Goal: Task Accomplishment & Management: Manage account settings

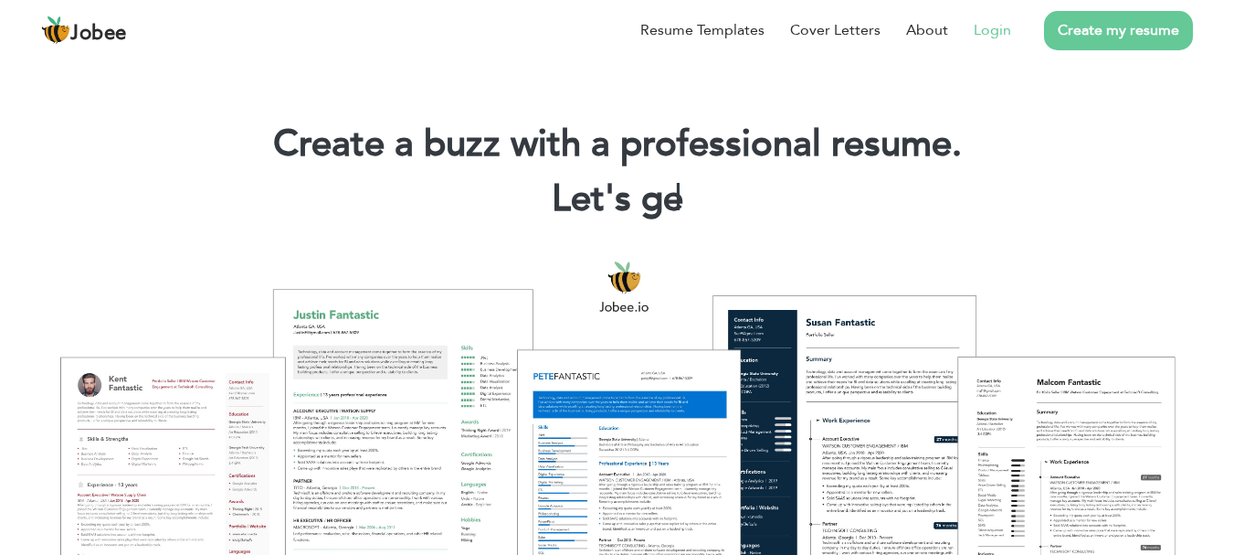
click at [1002, 29] on link "Login" at bounding box center [992, 30] width 37 height 22
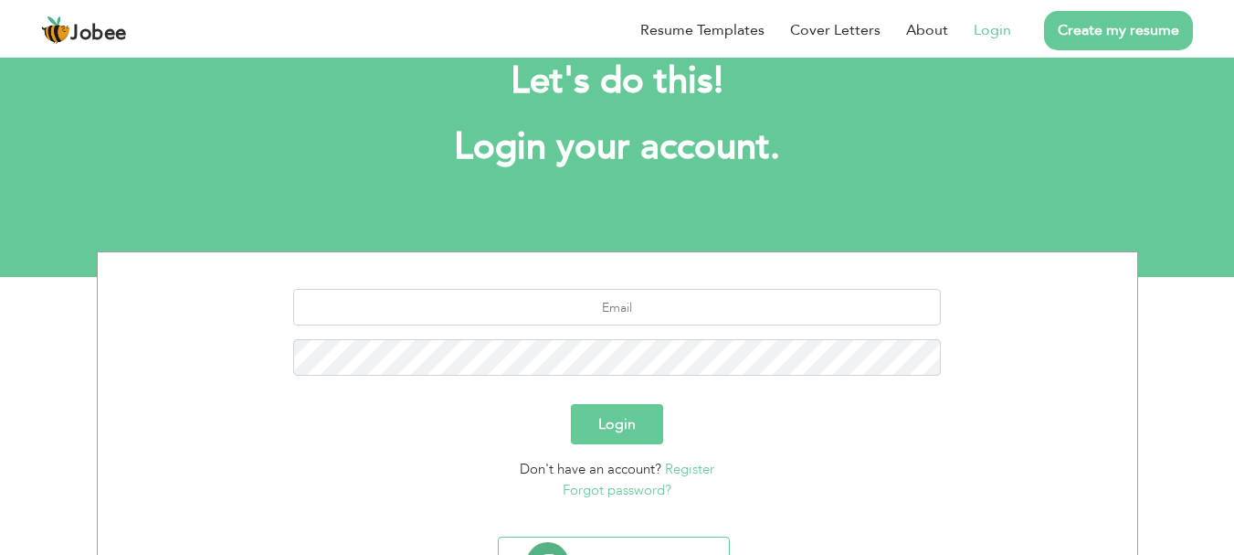
scroll to position [139, 0]
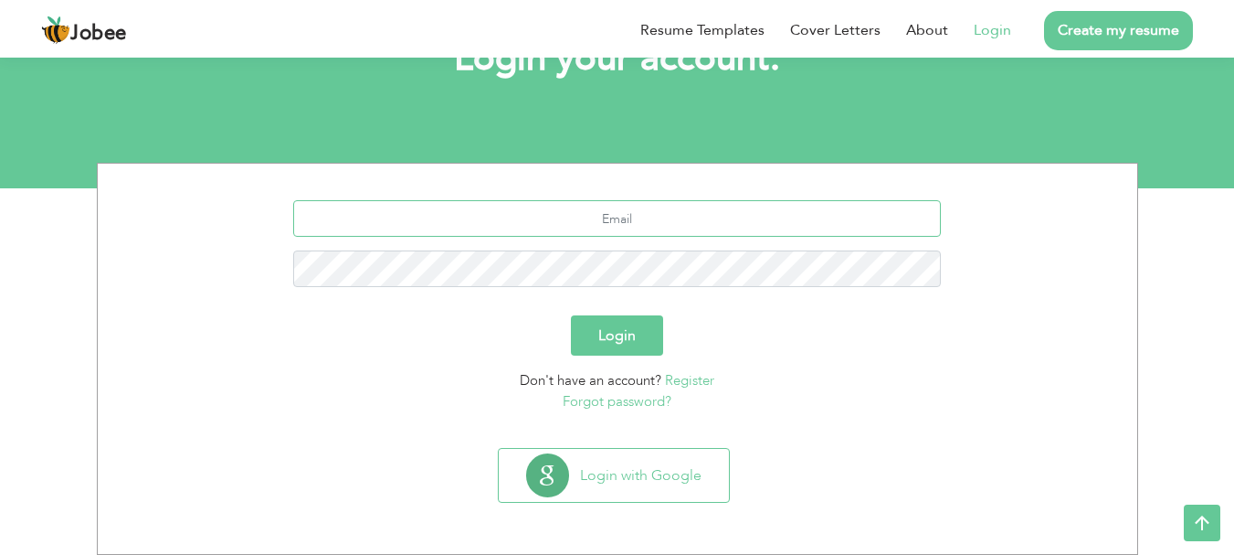
click at [613, 217] on input "text" at bounding box center [617, 218] width 648 height 37
type input "[EMAIL_ADDRESS][DOMAIN_NAME]"
click at [354, 404] on p "Forgot password?" at bounding box center [617, 401] width 1012 height 21
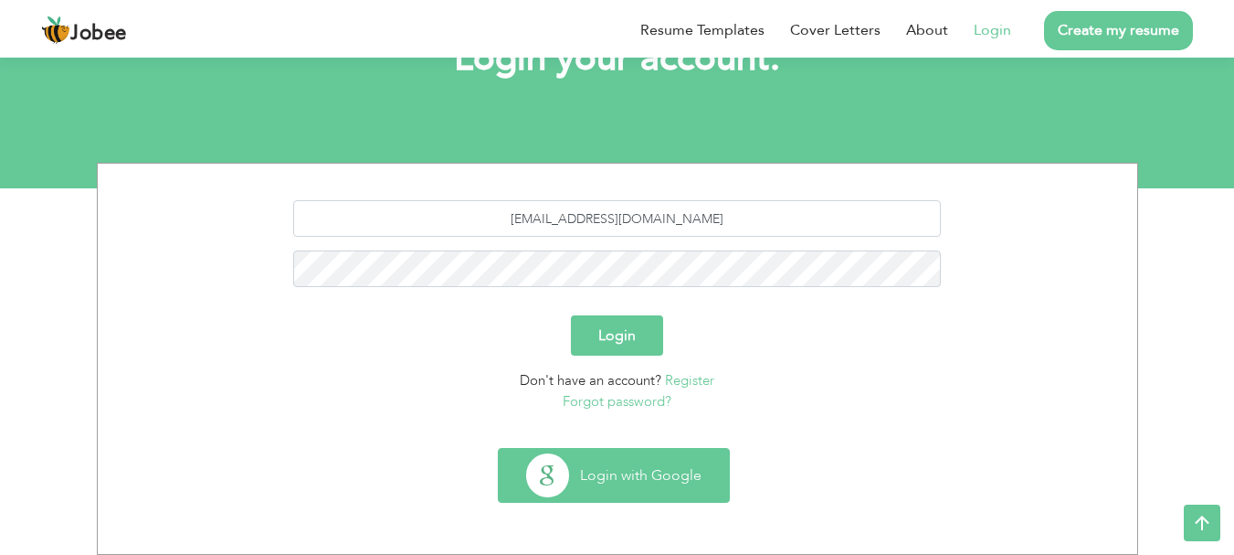
click at [603, 488] on button "Login with Google" at bounding box center [614, 475] width 230 height 53
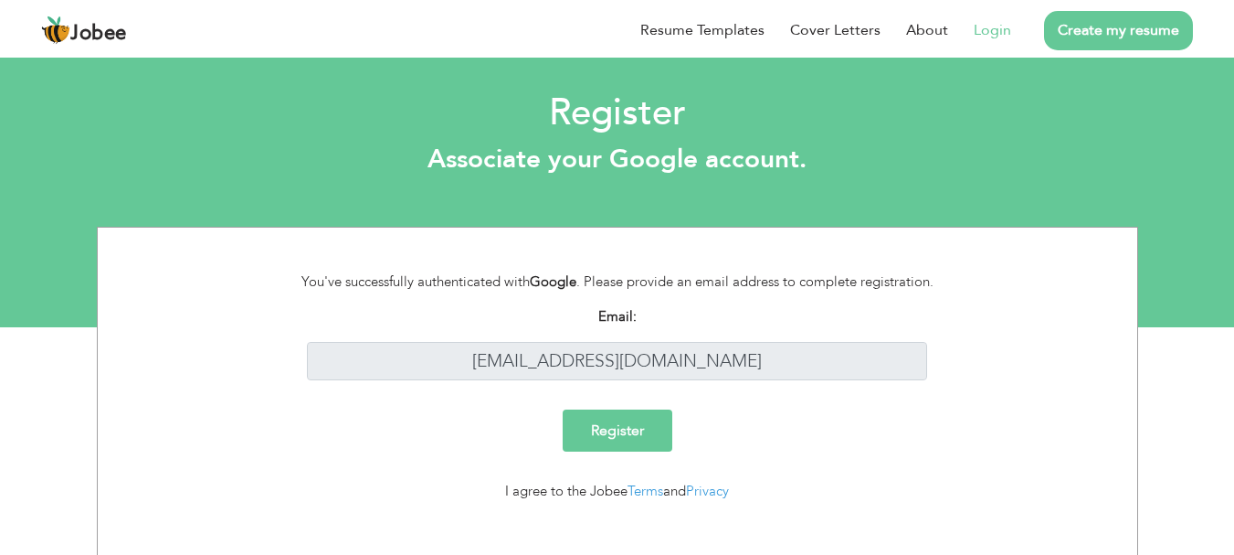
click at [1006, 30] on link "Login" at bounding box center [992, 30] width 37 height 22
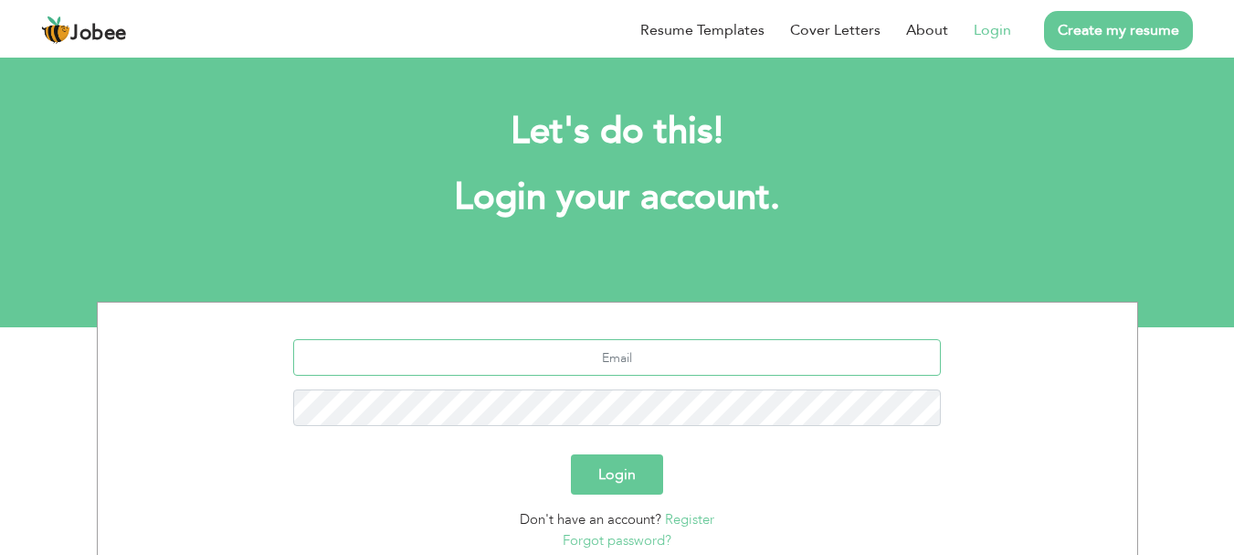
click at [442, 341] on input "text" at bounding box center [617, 357] width 648 height 37
type input "samstudios06@gmail.com"
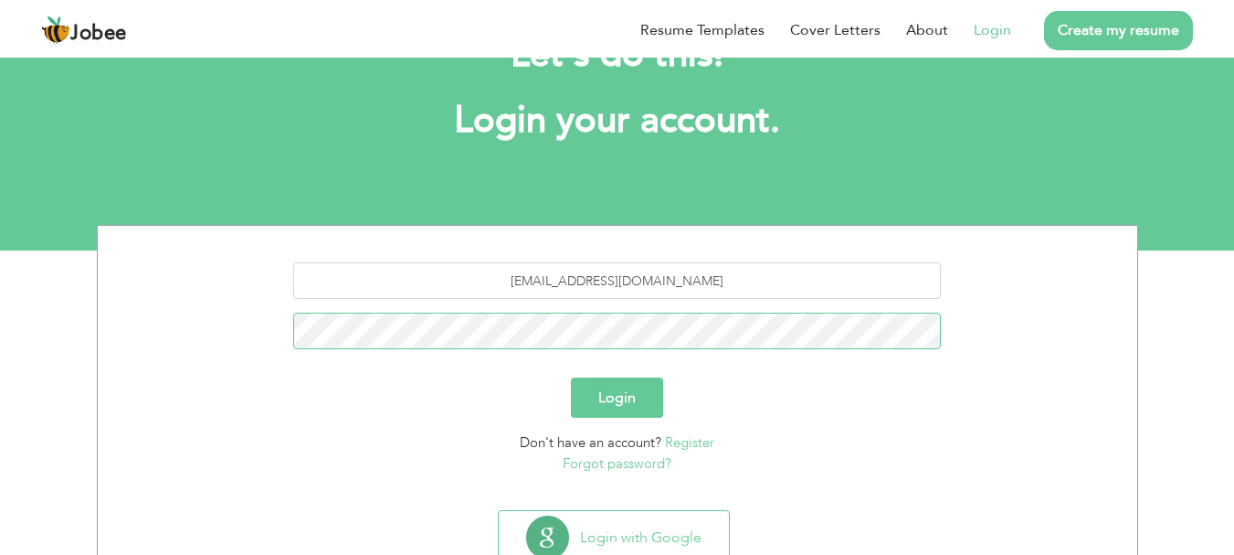
scroll to position [139, 0]
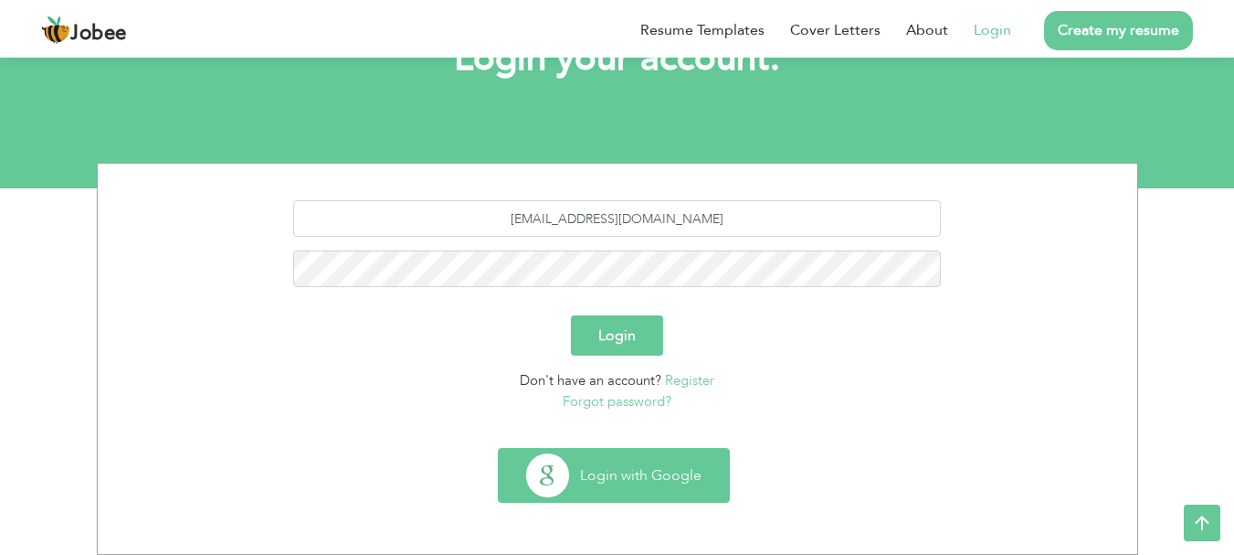
click at [614, 491] on button "Login with Google" at bounding box center [614, 475] width 230 height 53
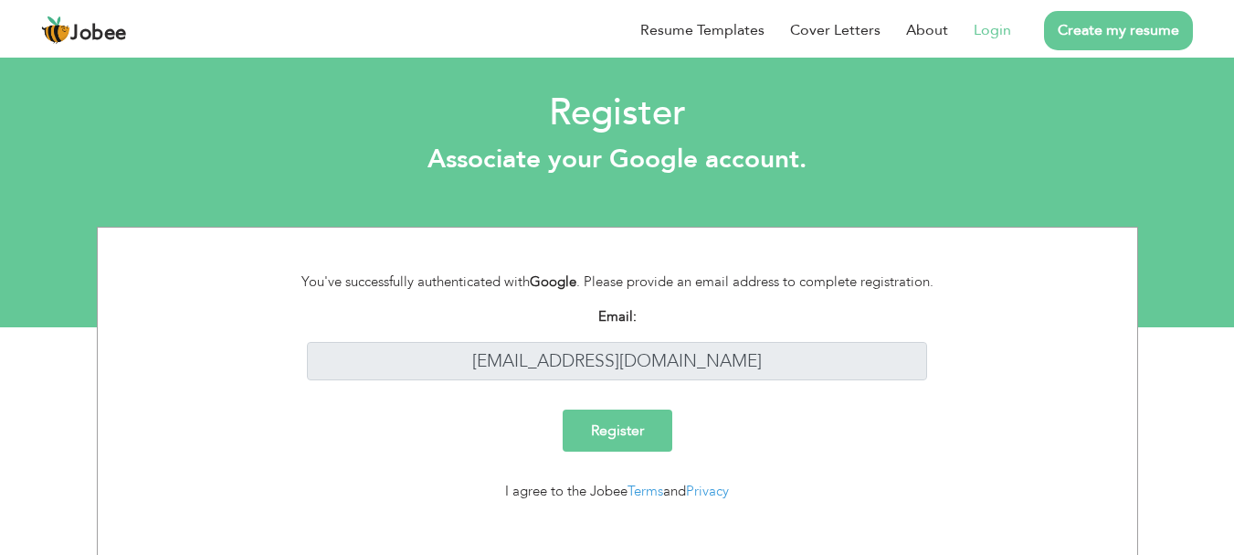
click at [613, 437] on input "Register" at bounding box center [618, 430] width 110 height 42
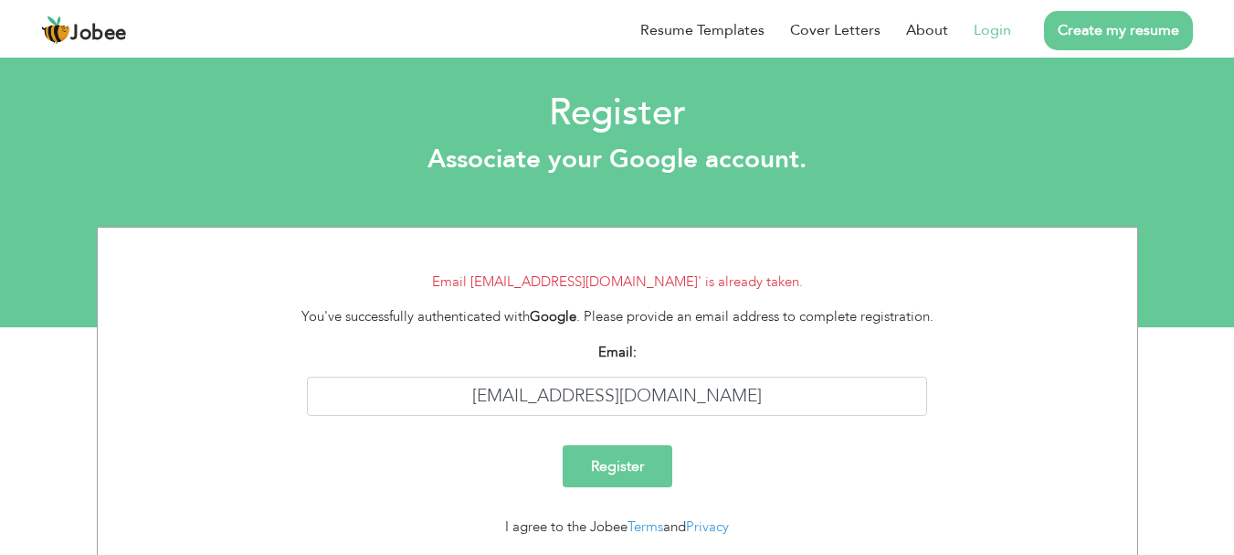
click at [998, 31] on link "Login" at bounding box center [992, 30] width 37 height 22
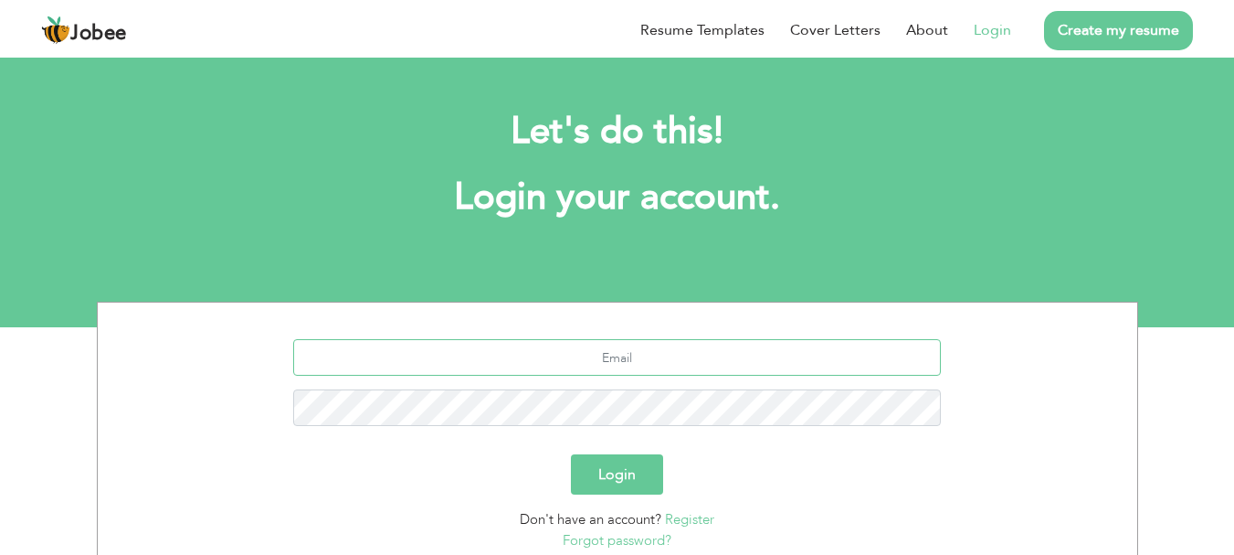
click at [599, 356] on input "text" at bounding box center [617, 357] width 648 height 37
type input "[EMAIL_ADDRESS][DOMAIN_NAME]"
click at [626, 467] on button "Login" at bounding box center [617, 474] width 92 height 40
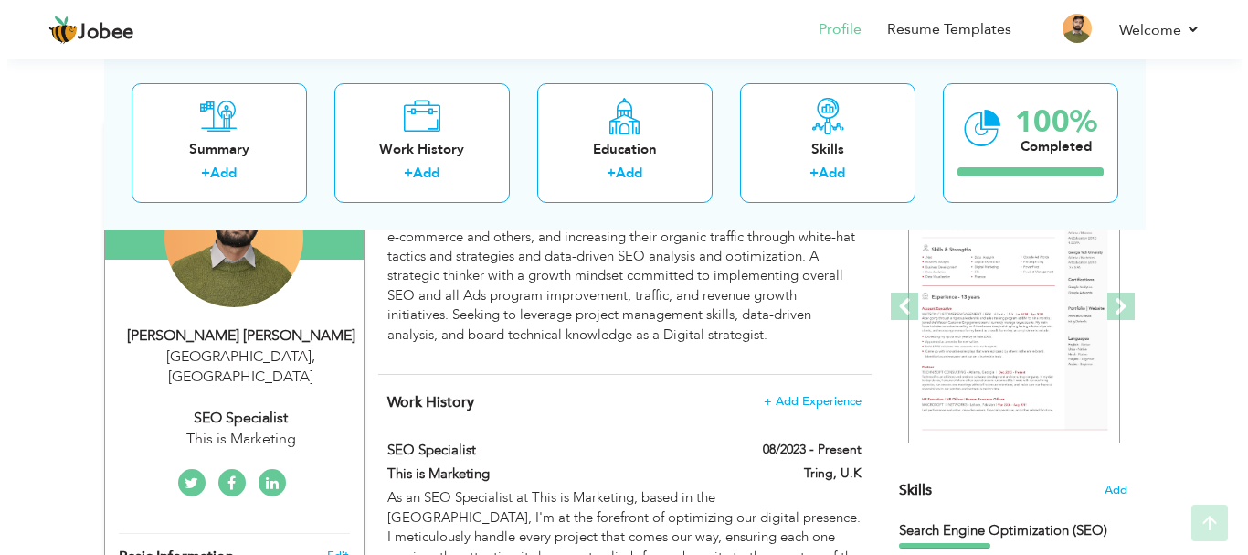
scroll to position [279, 0]
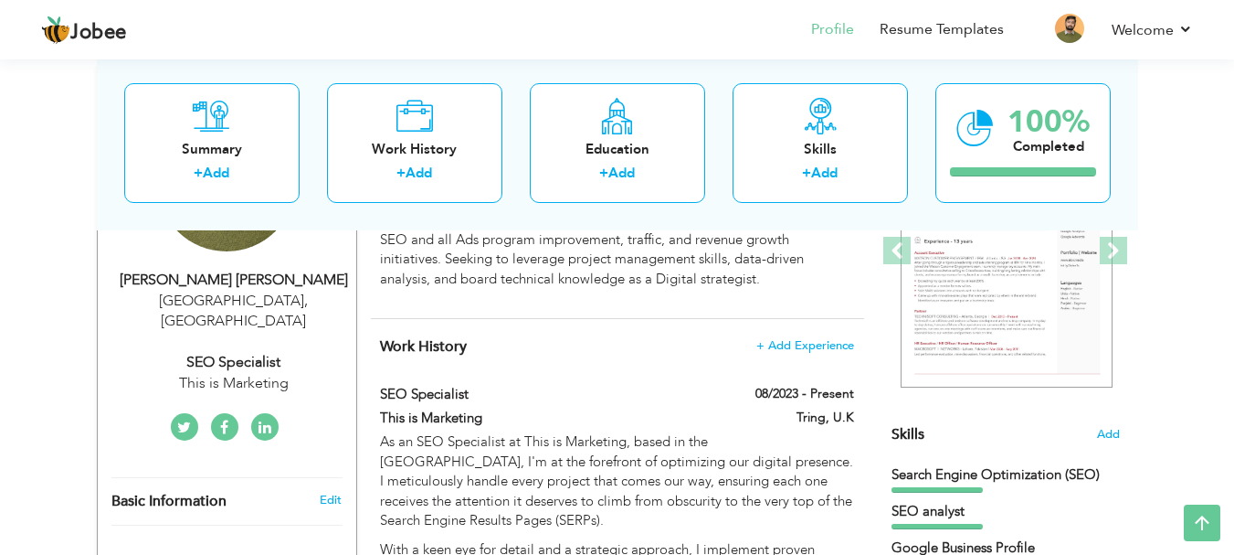
click at [282, 302] on div "[GEOGRAPHIC_DATA] , [GEOGRAPHIC_DATA]" at bounding box center [233, 312] width 245 height 42
type input "[PERSON_NAME]"
type input "03057311679"
select select "number:166"
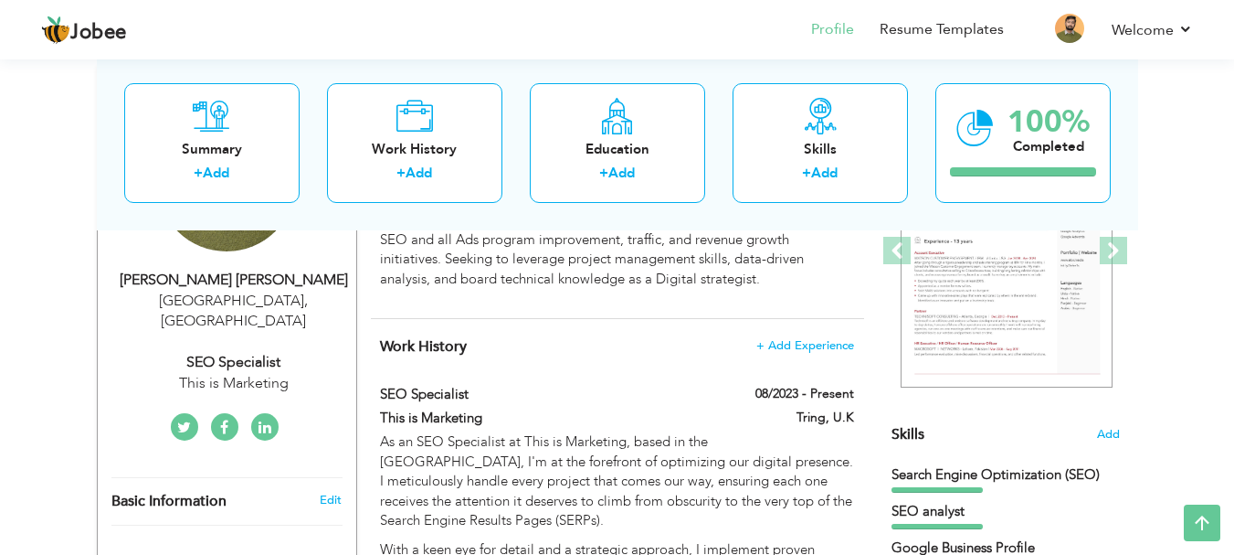
type input "[GEOGRAPHIC_DATA]"
select select "number:9"
type input "This is Marketing"
type input "SEO Specialist"
type input "https://www.linkedin.com/in/syed-ali-mujtaba-jaffary-seo-smm-sem/"
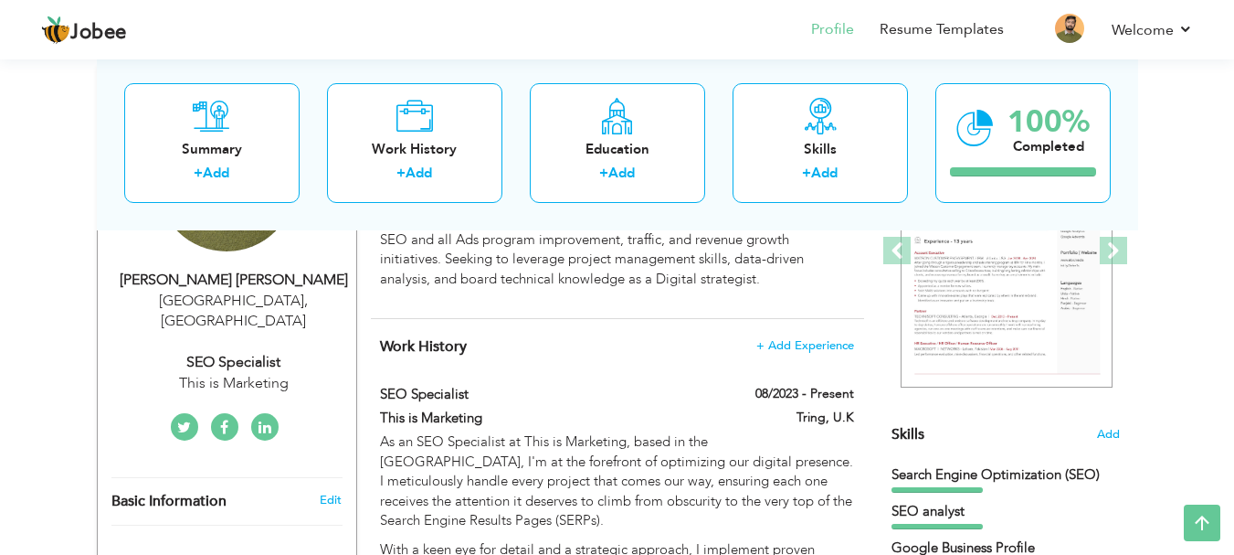
type input "https://www.facebook.com/SyedAliJaffary/"
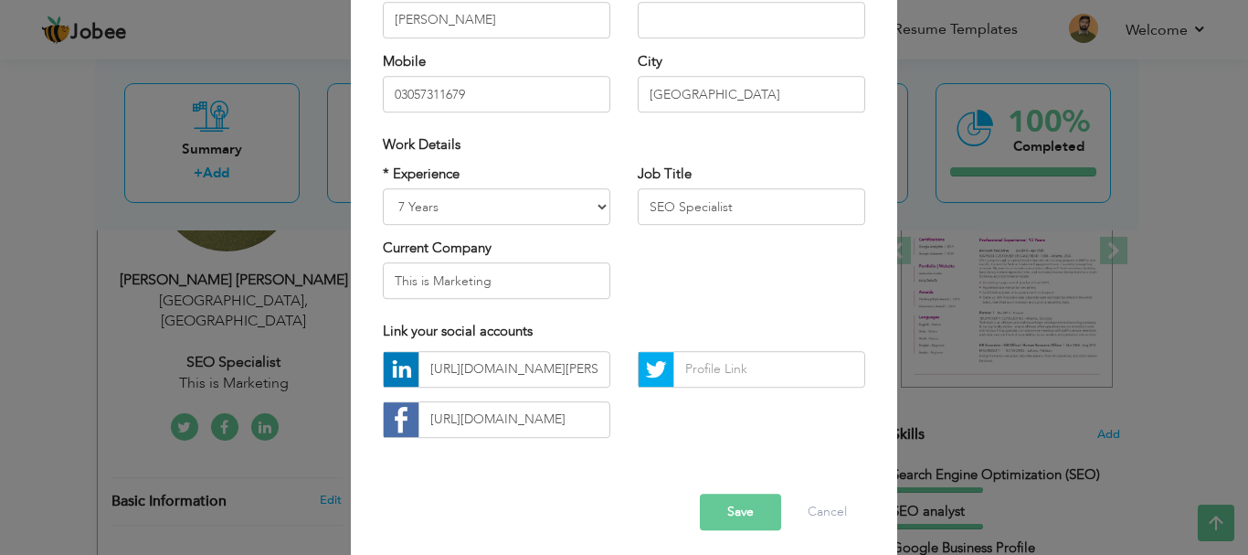
scroll to position [267, 0]
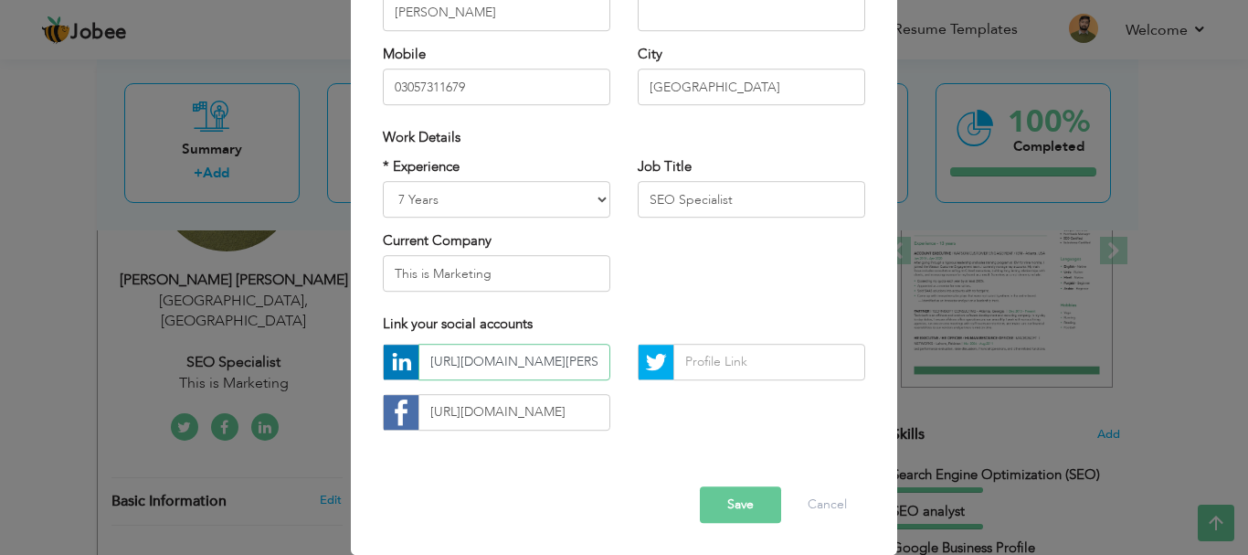
click at [566, 365] on input "https://www.linkedin.com/in/syed-ali-mujtaba-jaffary-seo-smm-sem/" at bounding box center [514, 362] width 192 height 37
paste input "aeo-geo"
type input "https://www.linkedin.com/in/syed-ali-mujtaba-jaffary-seo-aeo-geo/"
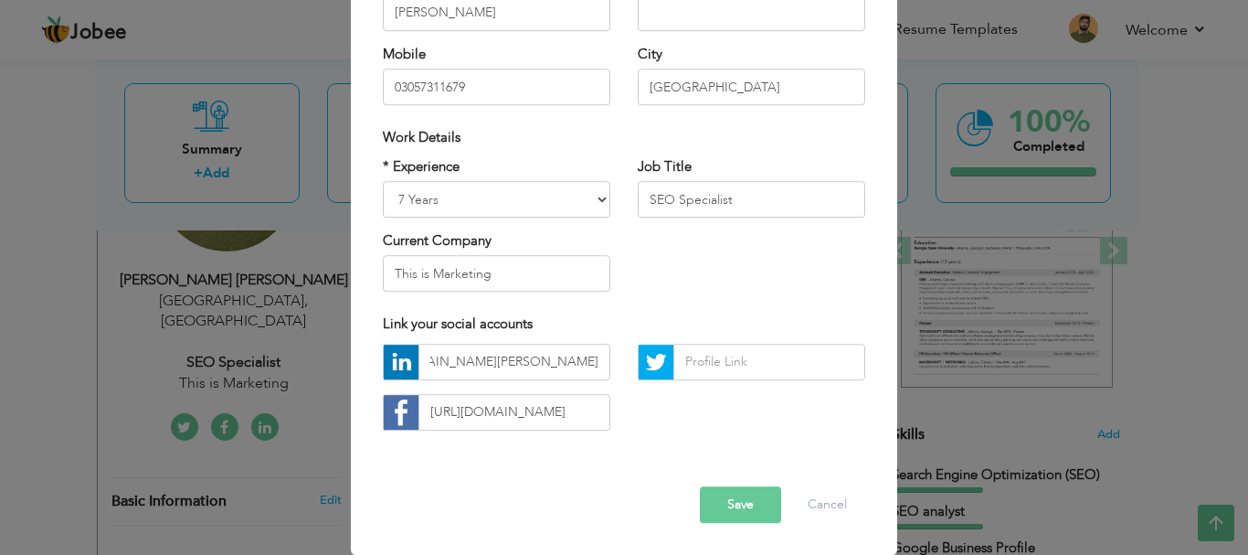
click at [660, 431] on div "https://www.linkedin.com/in/syed-ali-mujtaba-jaffary-seo-aeo-geo/ https://www.f…" at bounding box center [624, 394] width 510 height 101
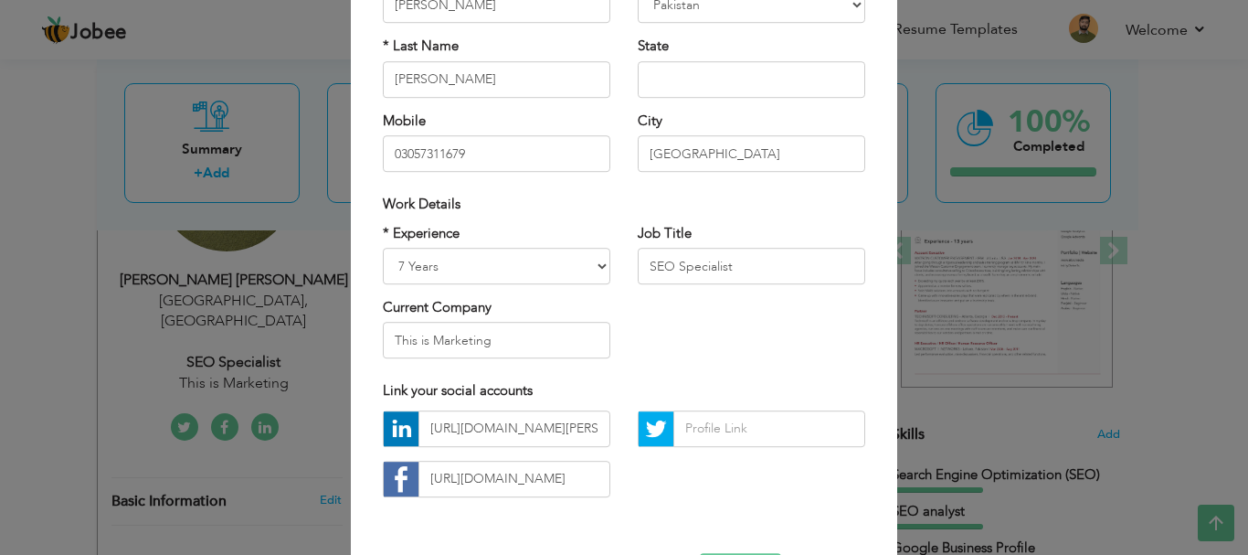
scroll to position [137, 0]
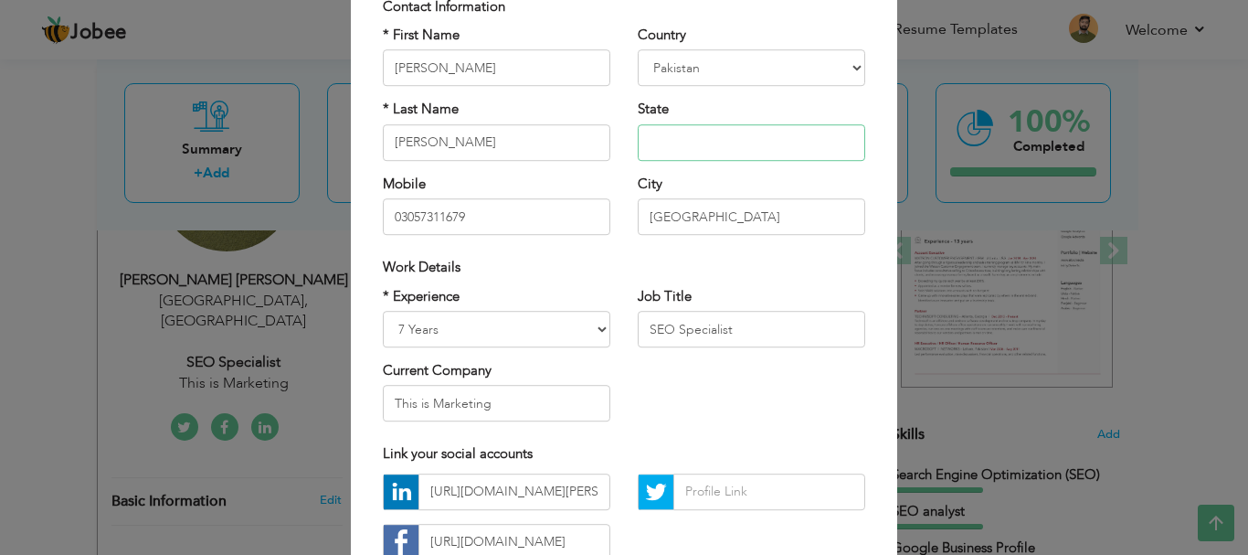
click at [725, 144] on input "text" at bounding box center [752, 142] width 228 height 37
type input "Punjab"
click at [699, 265] on div "Work Details" at bounding box center [624, 267] width 482 height 19
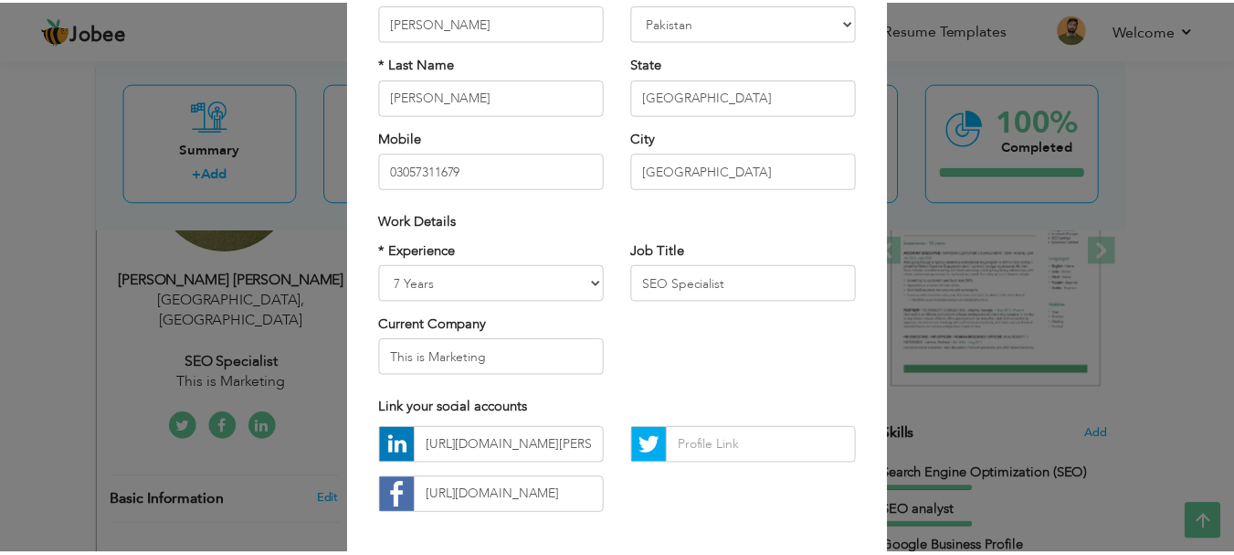
scroll to position [267, 0]
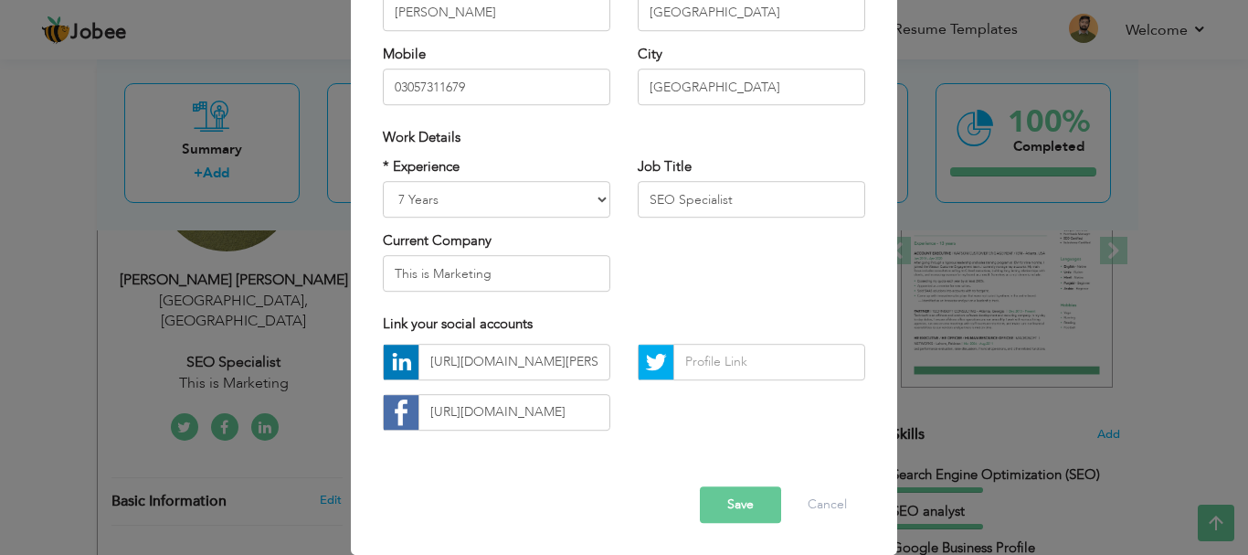
click at [715, 503] on button "Save" at bounding box center [740, 504] width 81 height 37
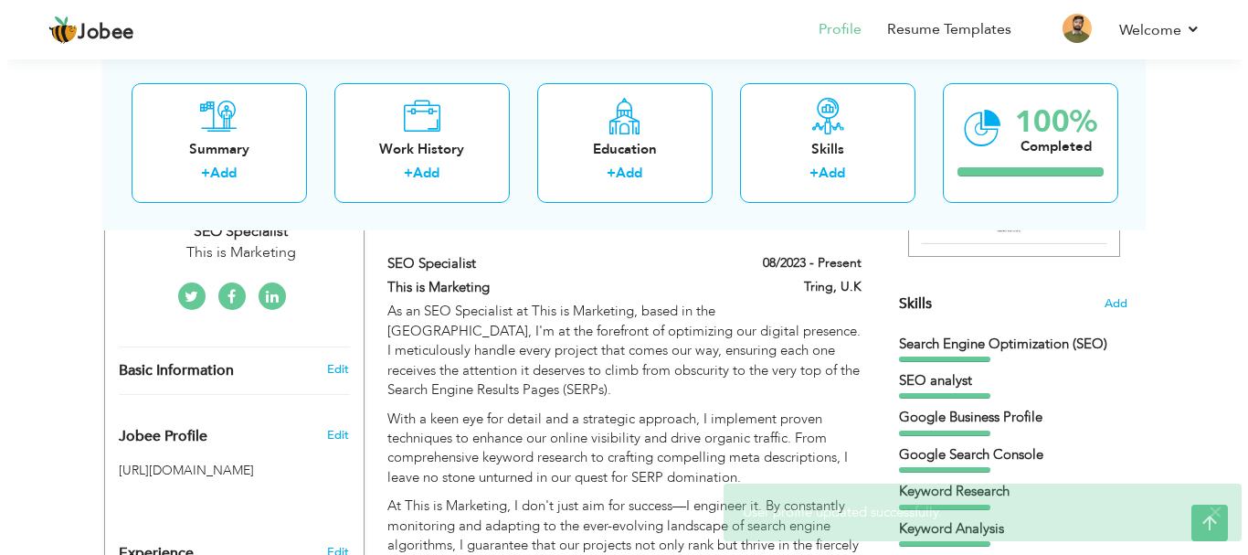
scroll to position [411, 0]
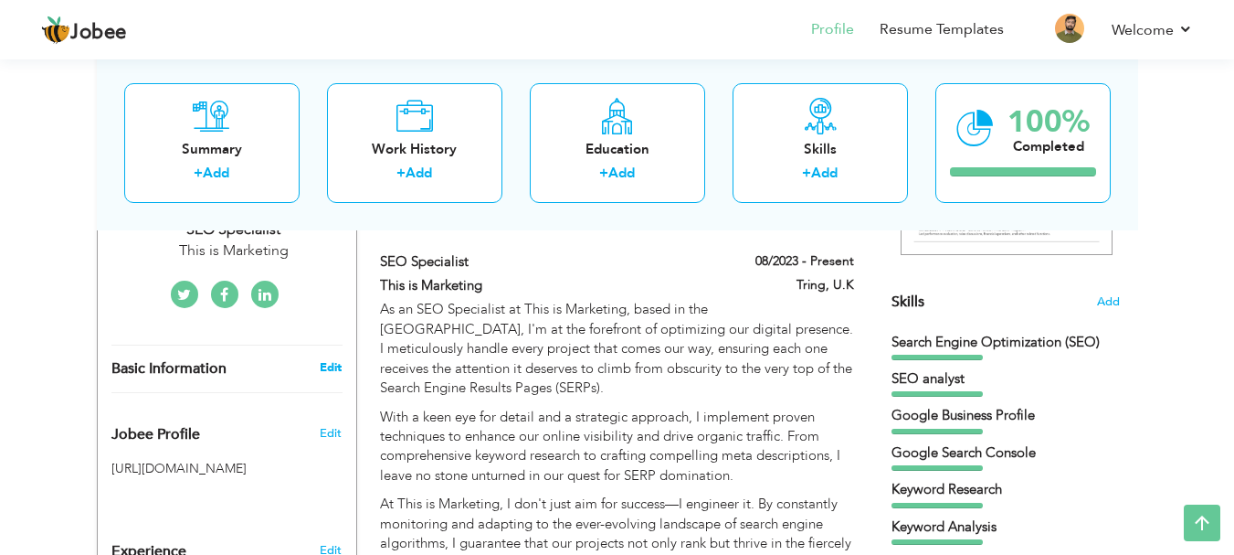
click at [329, 359] on link "Edit" at bounding box center [331, 367] width 22 height 16
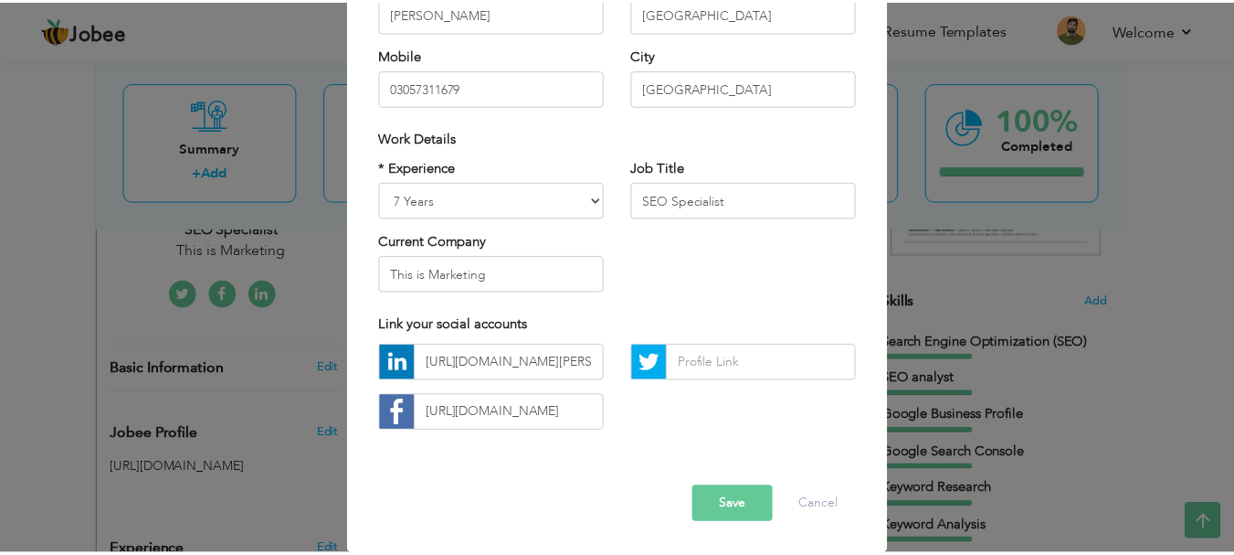
scroll to position [267, 0]
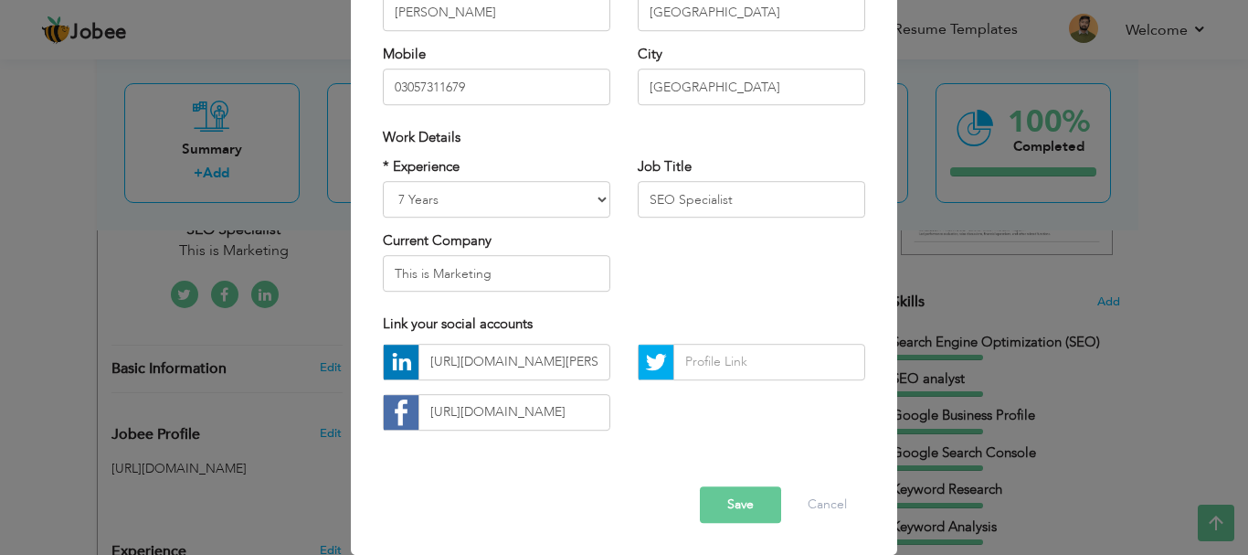
click at [756, 505] on button "Save" at bounding box center [740, 504] width 81 height 37
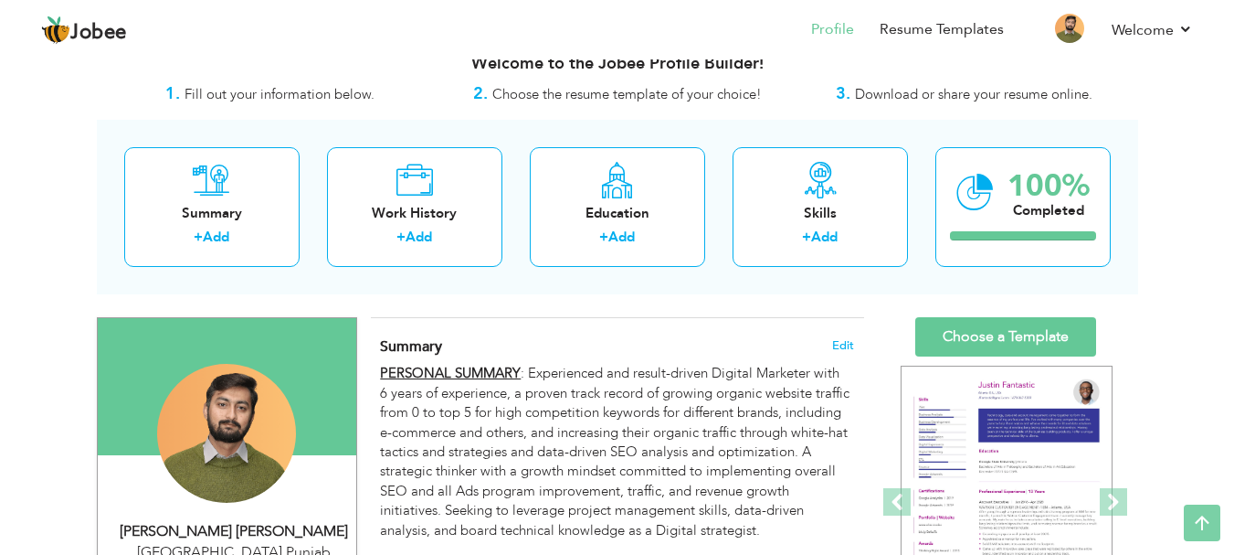
scroll to position [0, 0]
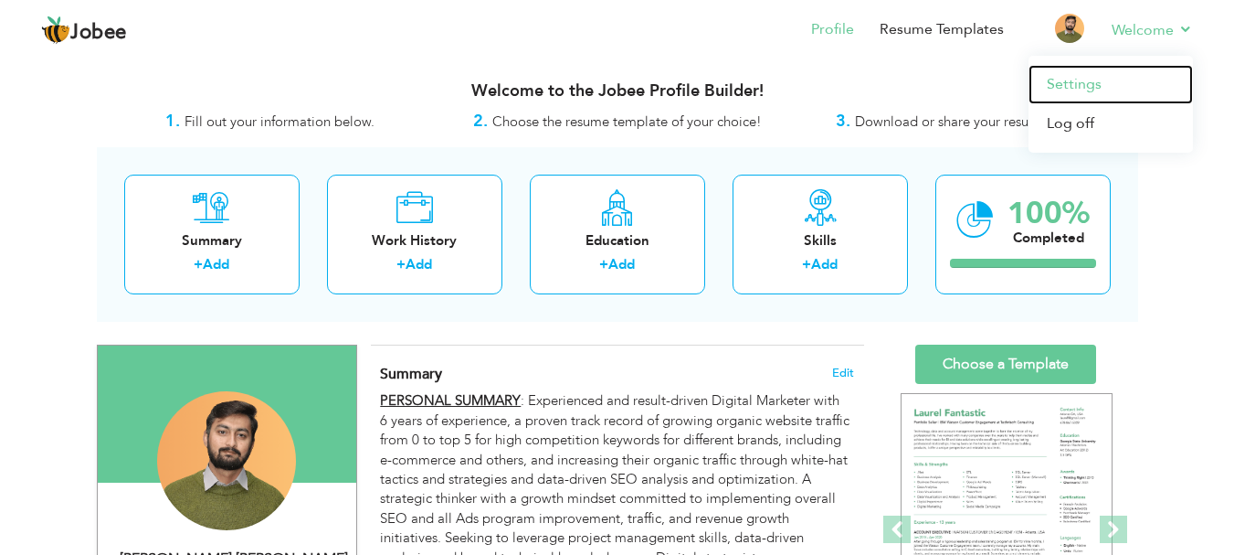
click at [1058, 78] on link "Settings" at bounding box center [1111, 84] width 164 height 39
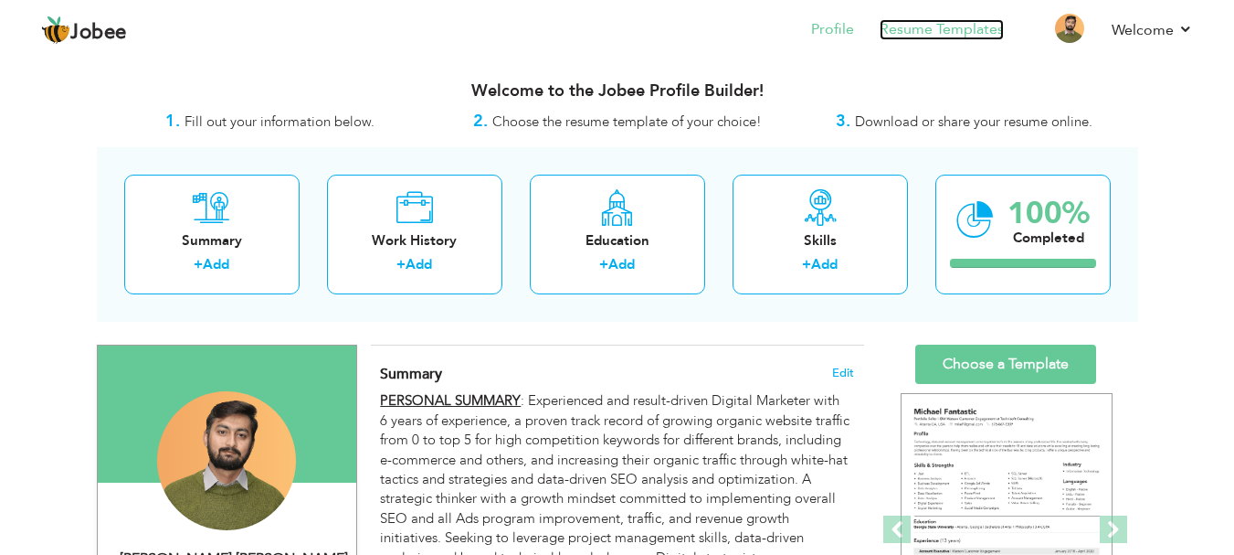
click at [919, 23] on link "Resume Templates" at bounding box center [942, 29] width 124 height 21
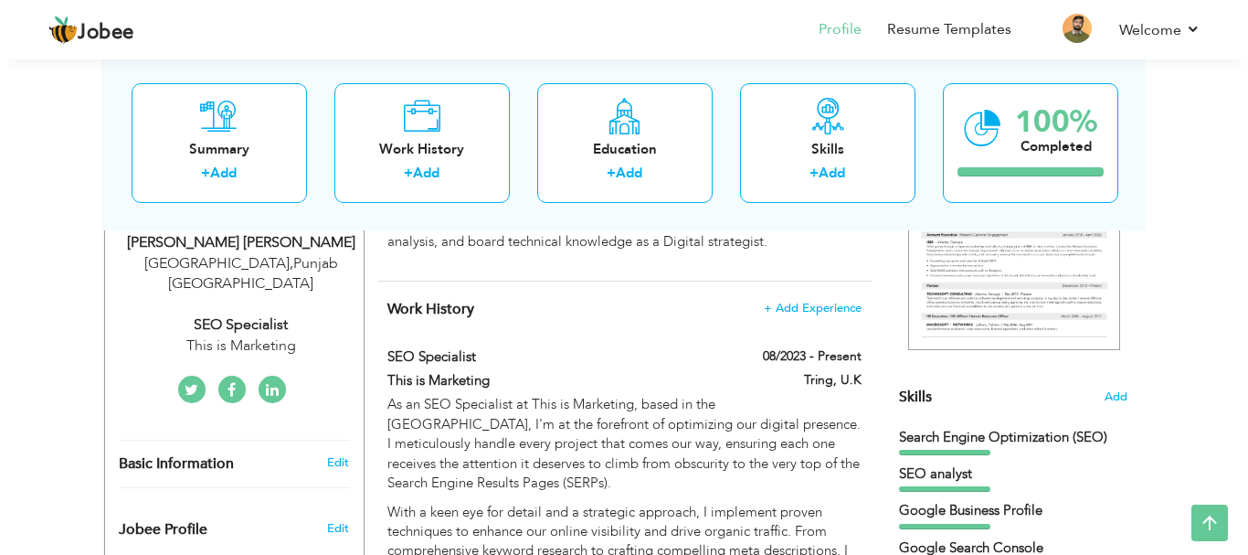
scroll to position [323, 0]
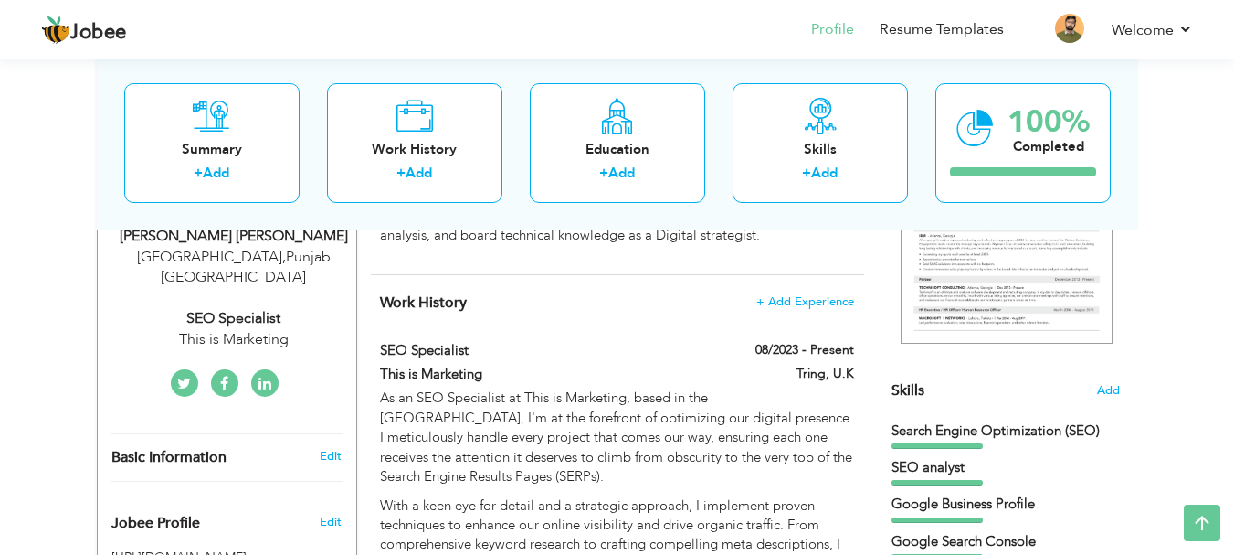
click at [235, 308] on div "SEO Specialist" at bounding box center [233, 318] width 245 height 21
select select "number:166"
select select "number:9"
type input "This is Marketing"
type input "SEO Specialist"
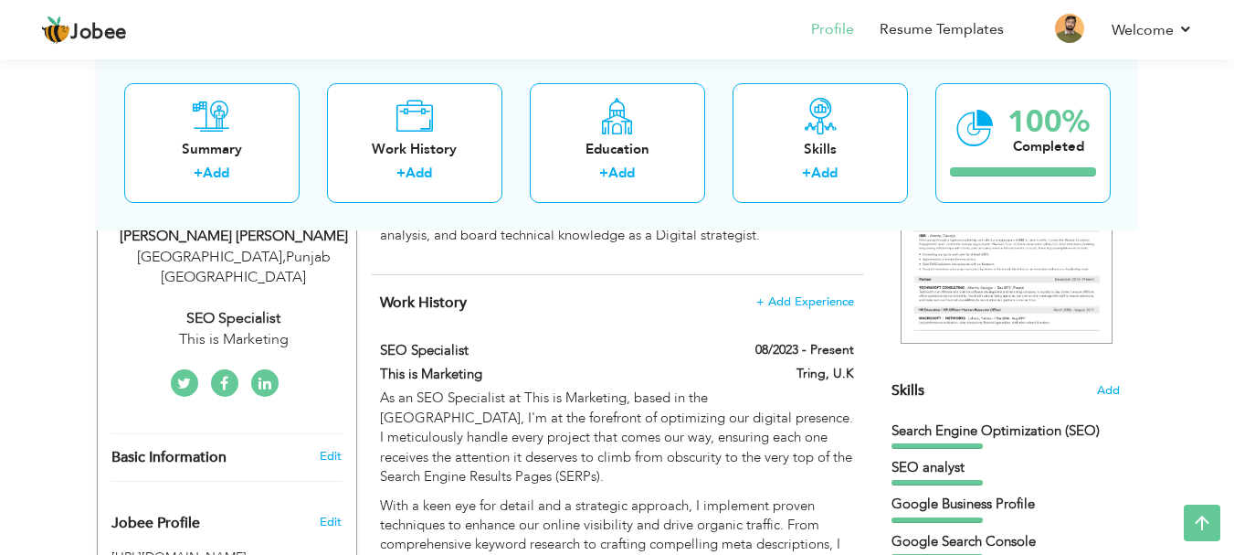
type input "https://www.linkedin.com/in/syed-ali-mujtaba-jaffary-seo-aeo-geo/"
type input "https://www.facebook.com/SyedAliJaffary/"
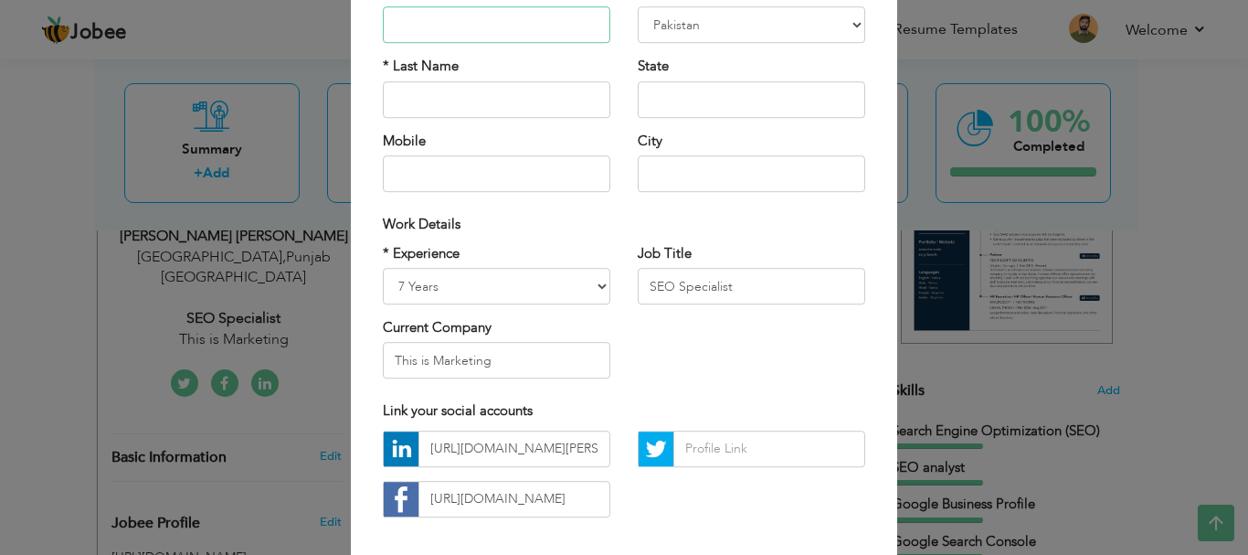
scroll to position [185, 0]
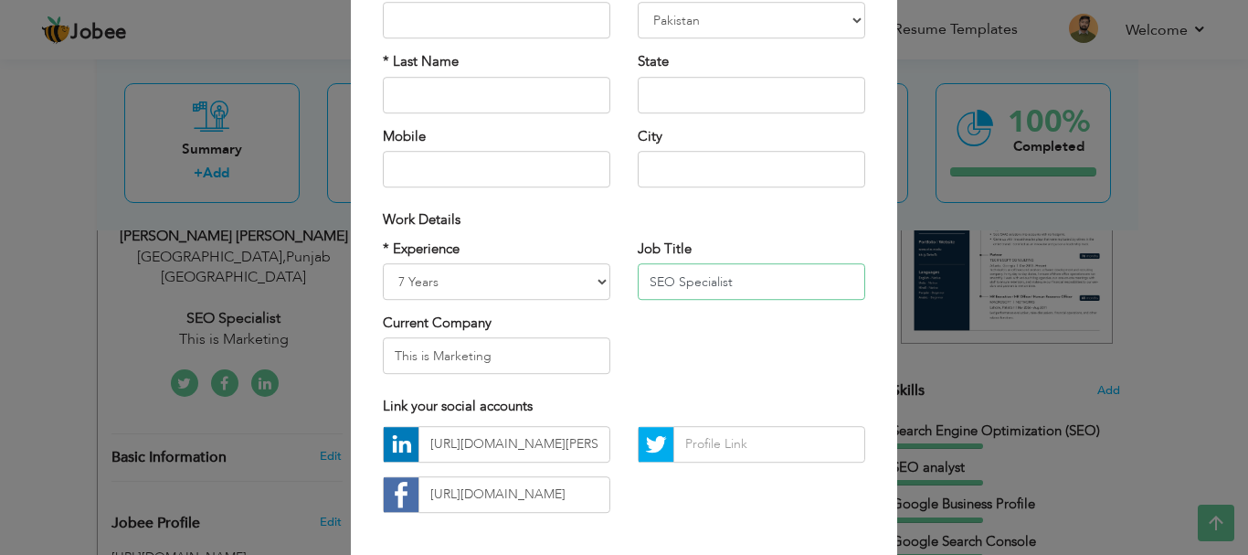
click at [735, 278] on input "SEO Specialist" at bounding box center [752, 281] width 228 height 37
click at [691, 344] on div "* Experience Entry Level Less than 1 Year 1 Year 2 Years 3 Years 4 Years 5 Year…" at bounding box center [624, 313] width 510 height 149
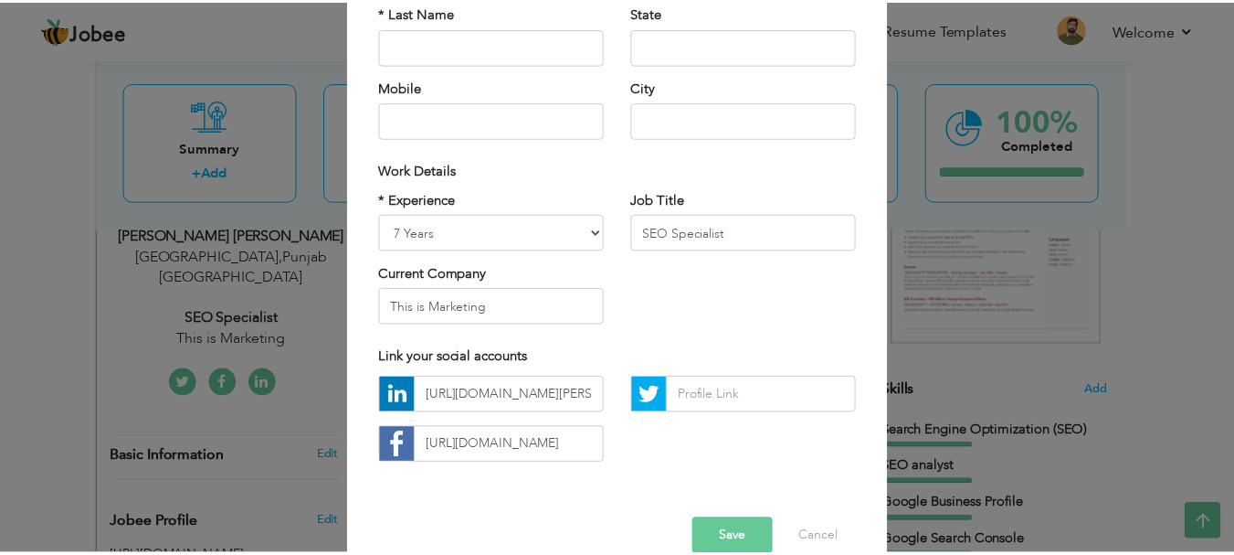
scroll to position [267, 0]
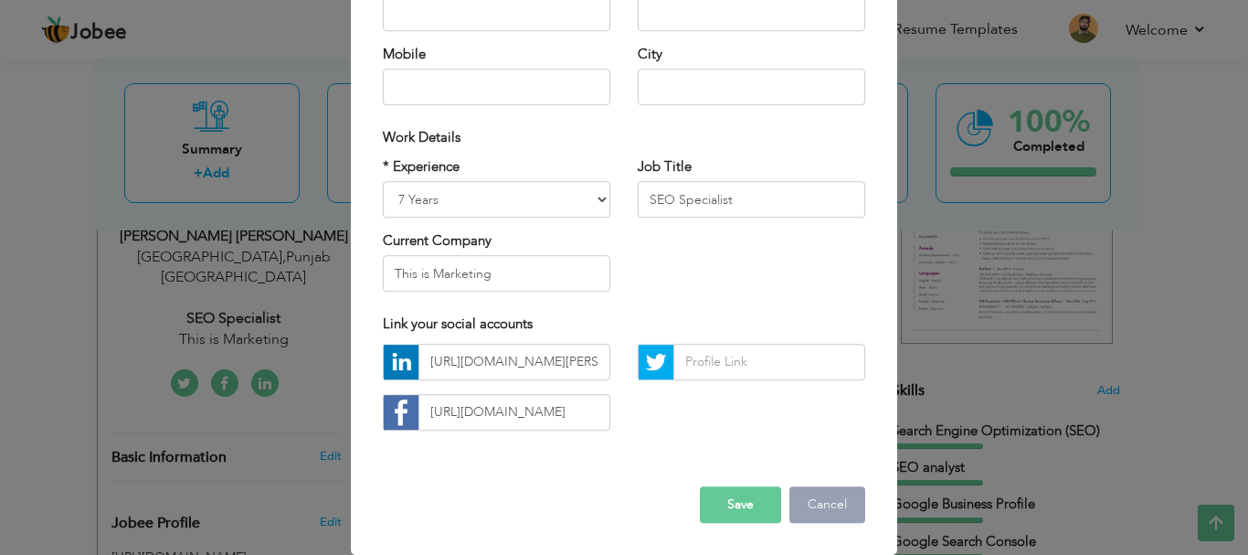
click at [817, 504] on button "Cancel" at bounding box center [827, 504] width 76 height 37
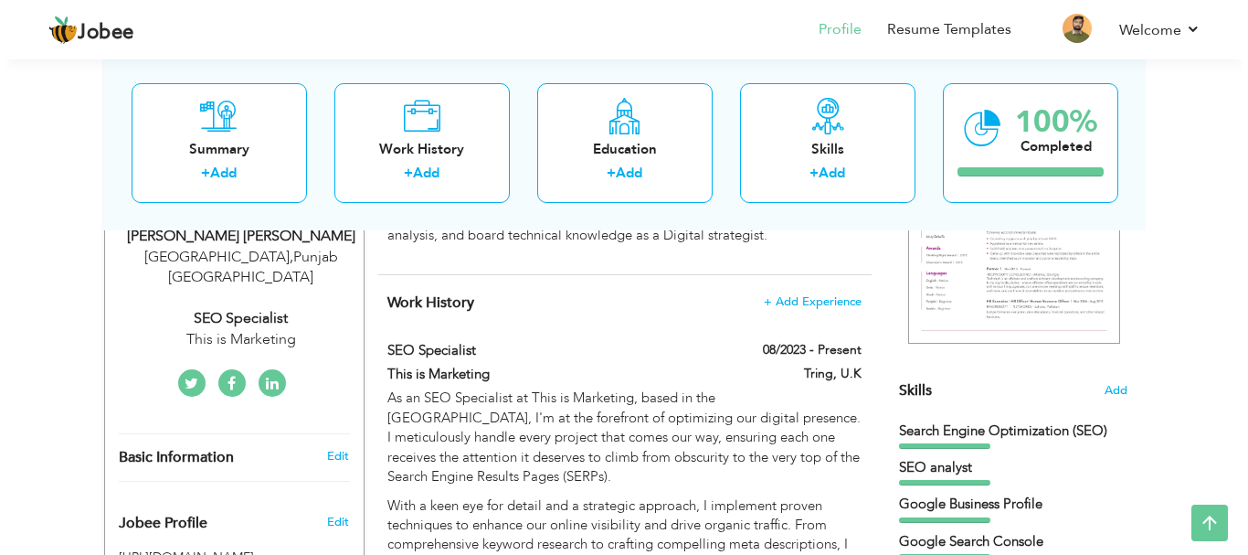
scroll to position [492, 0]
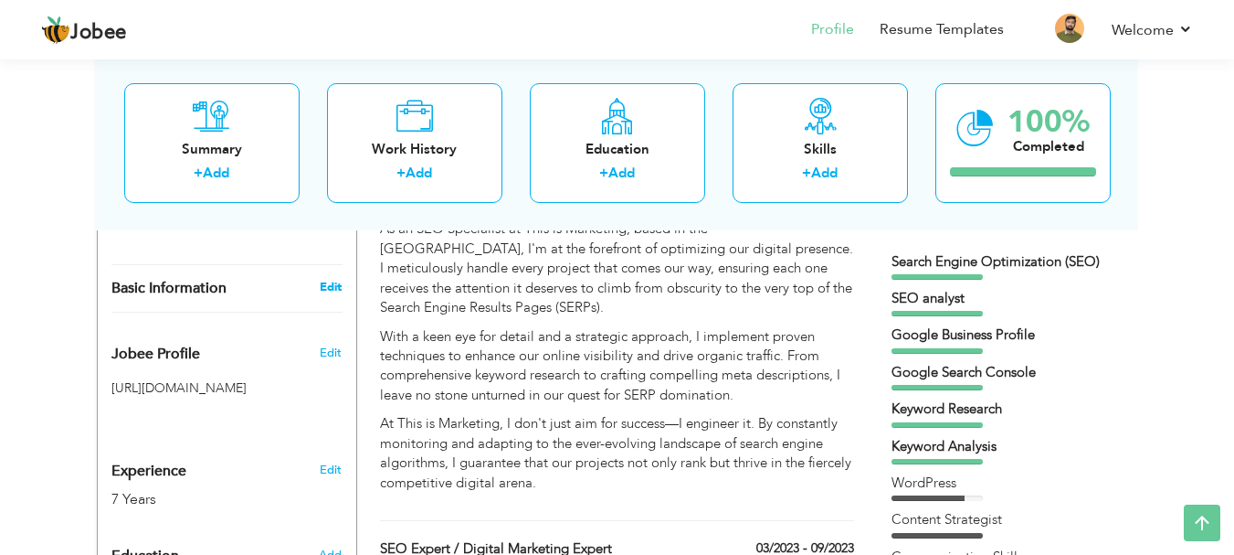
click at [326, 279] on link "Edit" at bounding box center [331, 287] width 22 height 16
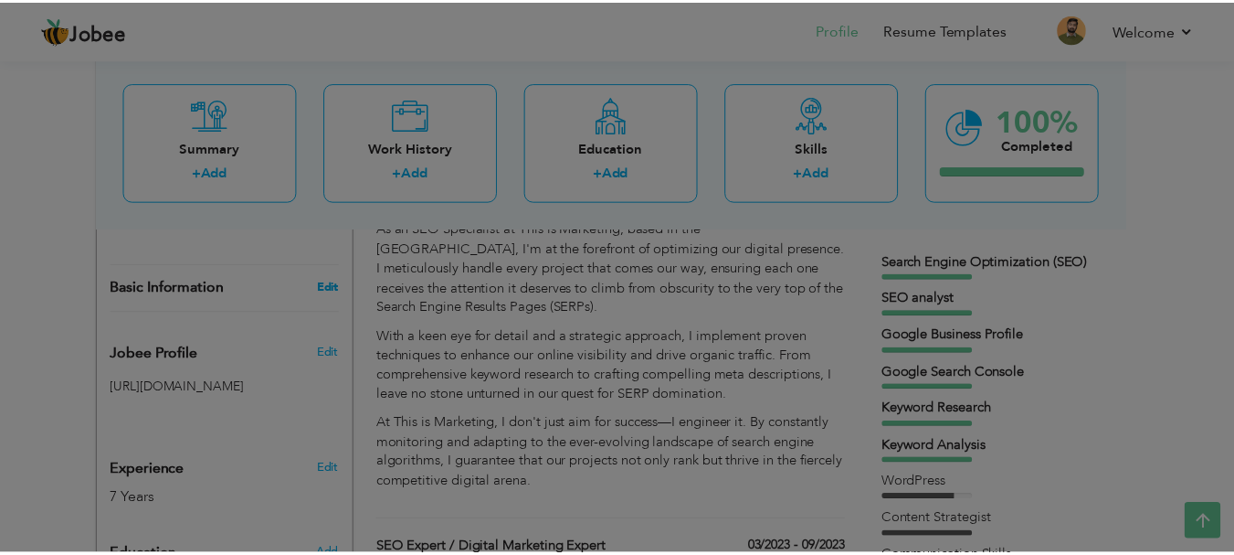
scroll to position [0, 0]
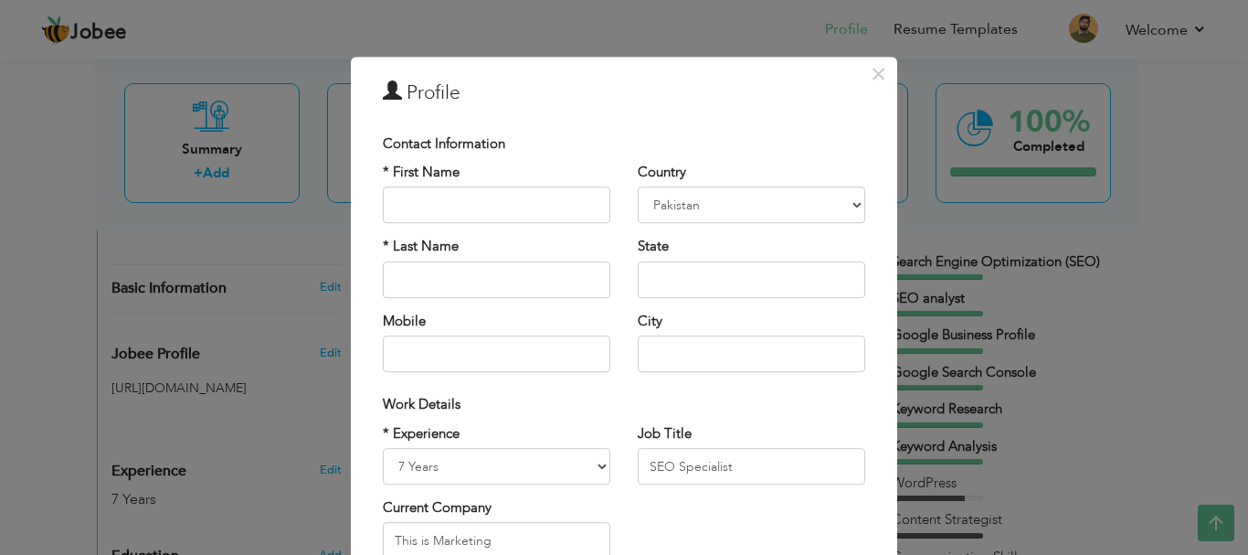
click at [296, 371] on div "× Profile Contact Information * First Name * Last Name Mobile Aruba" at bounding box center [624, 277] width 1248 height 555
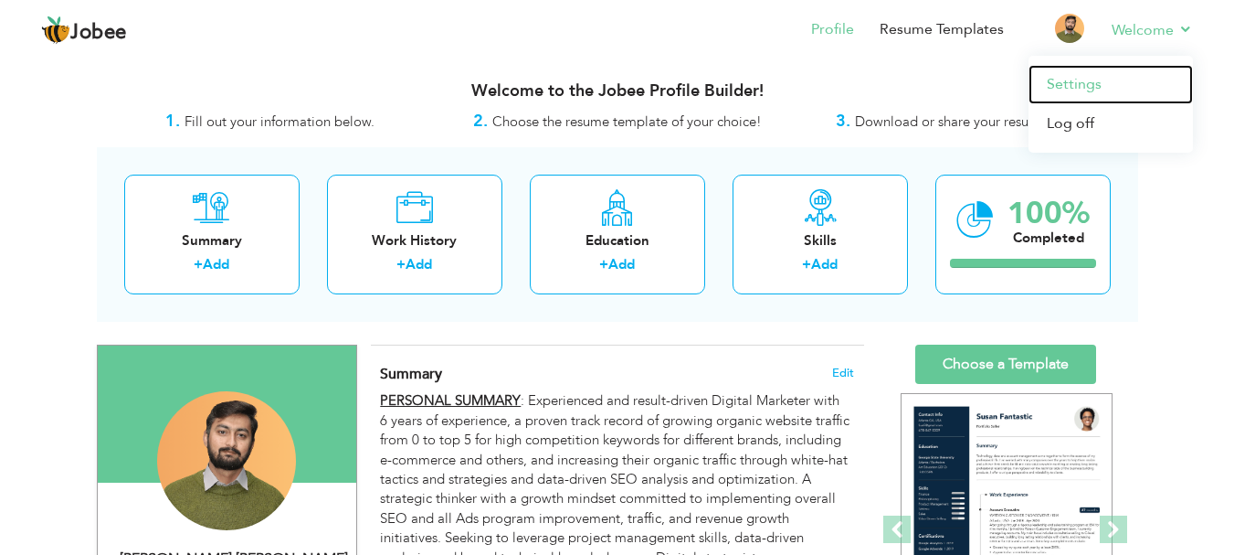
click at [1084, 87] on link "Settings" at bounding box center [1111, 84] width 164 height 39
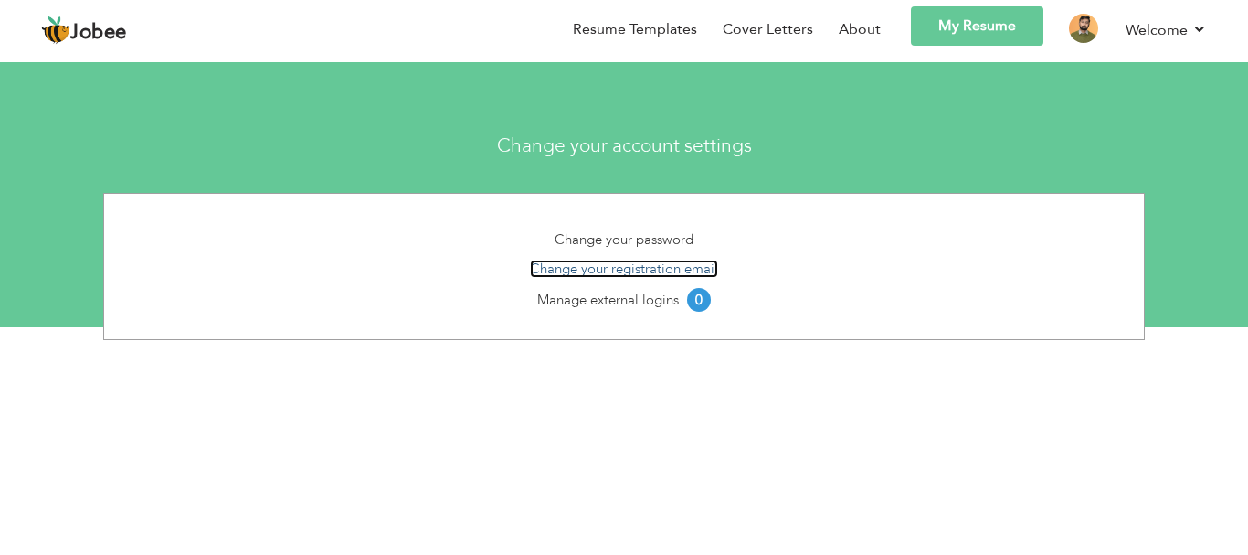
click at [592, 271] on link "Change your registration email" at bounding box center [624, 268] width 188 height 18
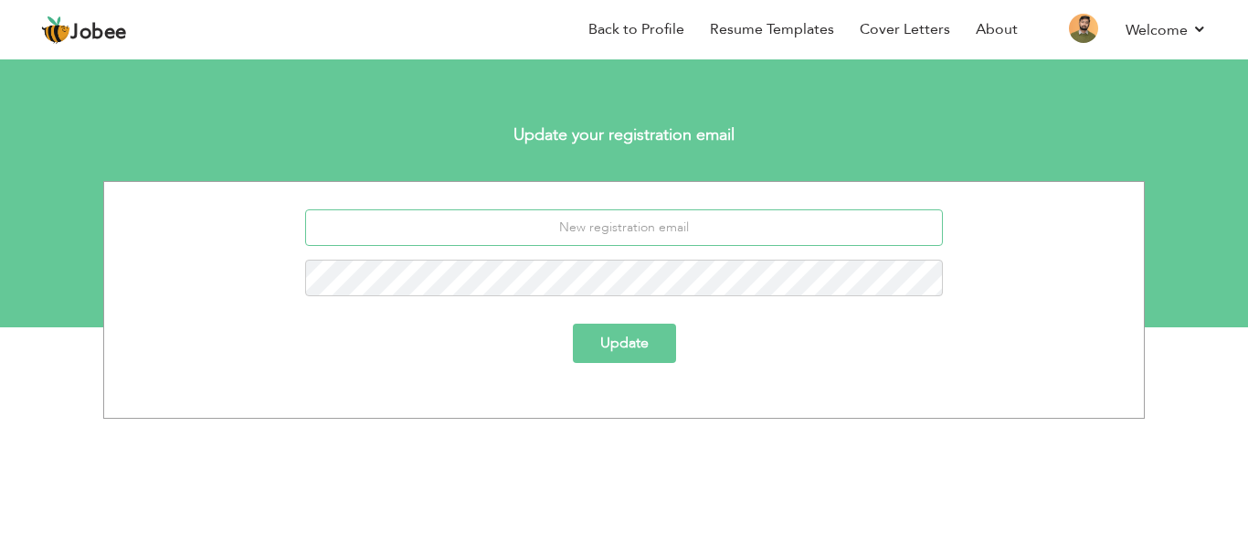
click at [606, 229] on input "email" at bounding box center [624, 227] width 639 height 37
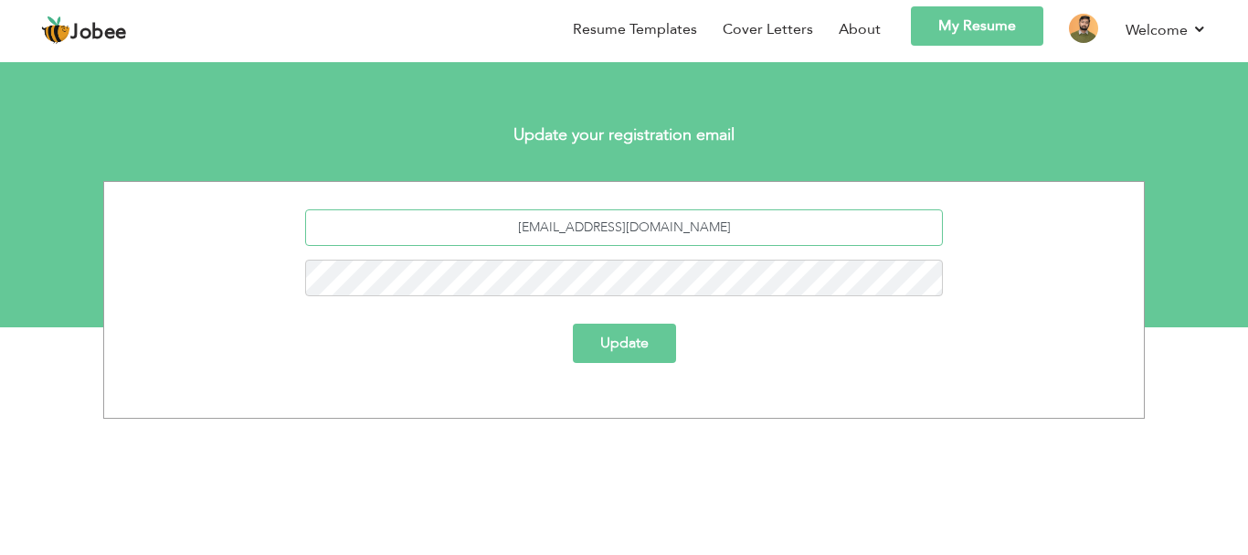
click at [640, 228] on input "ali.mujtaba1311679@gmail.com" at bounding box center [624, 227] width 639 height 37
type input "ali.mujtaba1311@gmail.com"
click at [628, 344] on button "Update" at bounding box center [624, 342] width 103 height 39
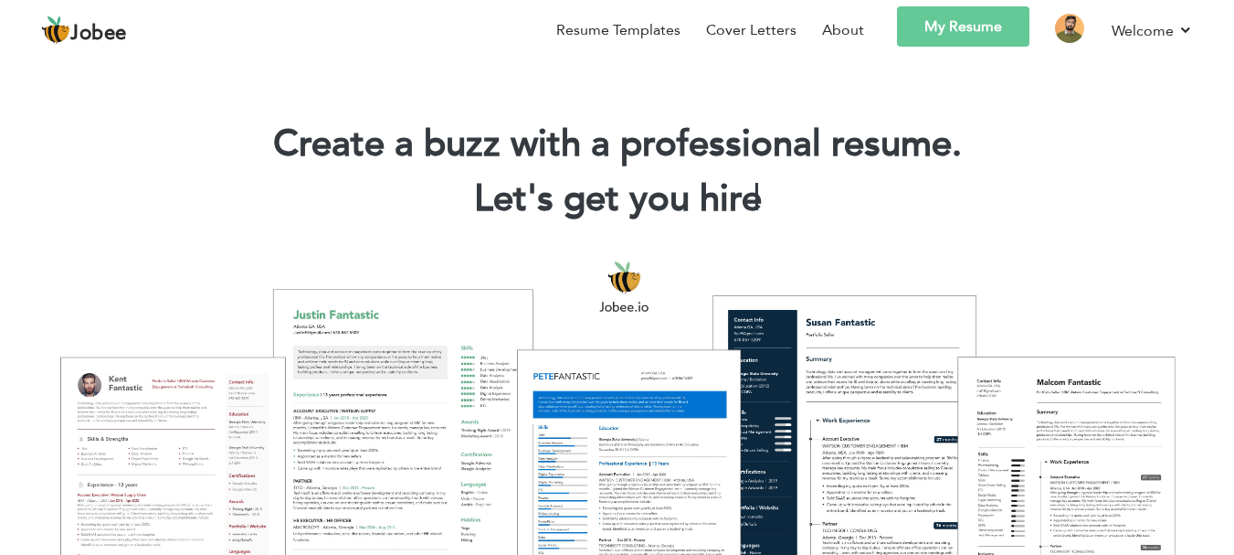
click at [963, 34] on link "My Resume" at bounding box center [963, 26] width 132 height 40
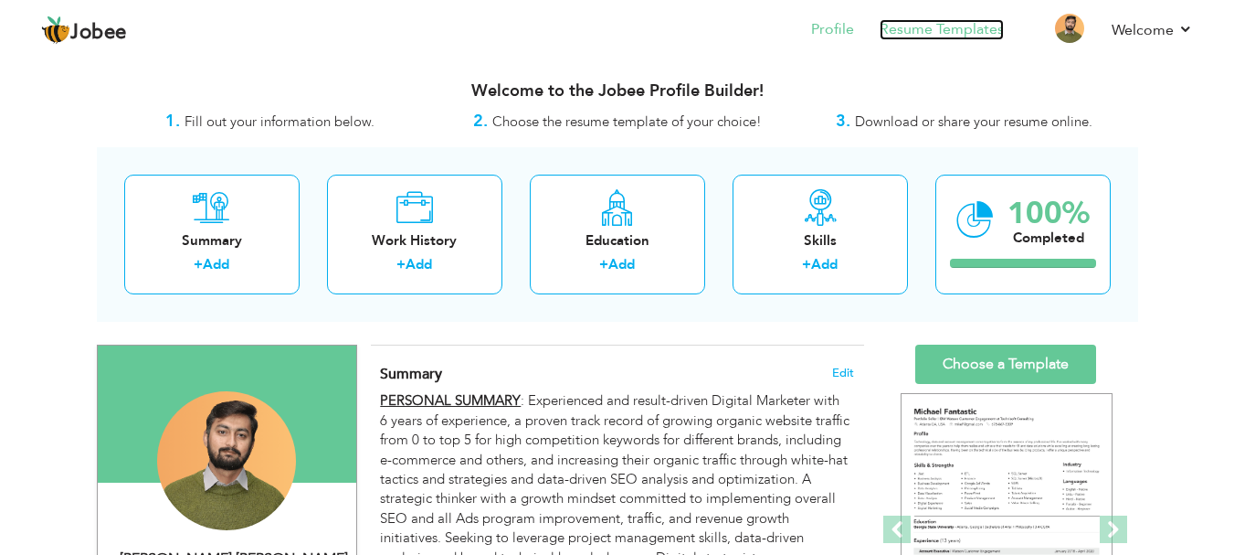
click at [901, 29] on link "Resume Templates" at bounding box center [942, 29] width 124 height 21
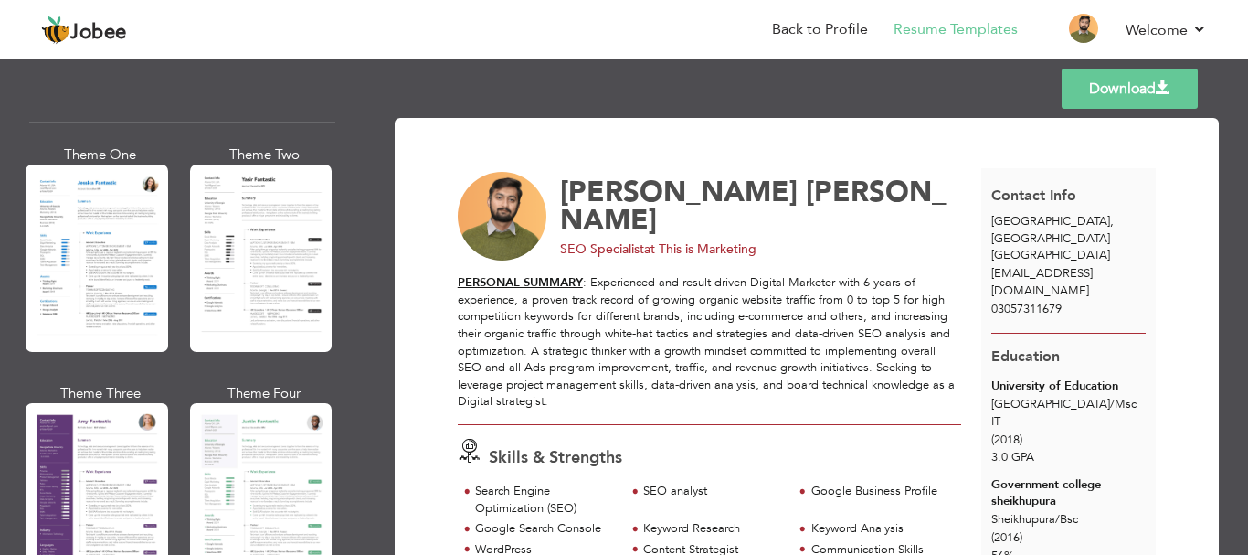
scroll to position [1552, 0]
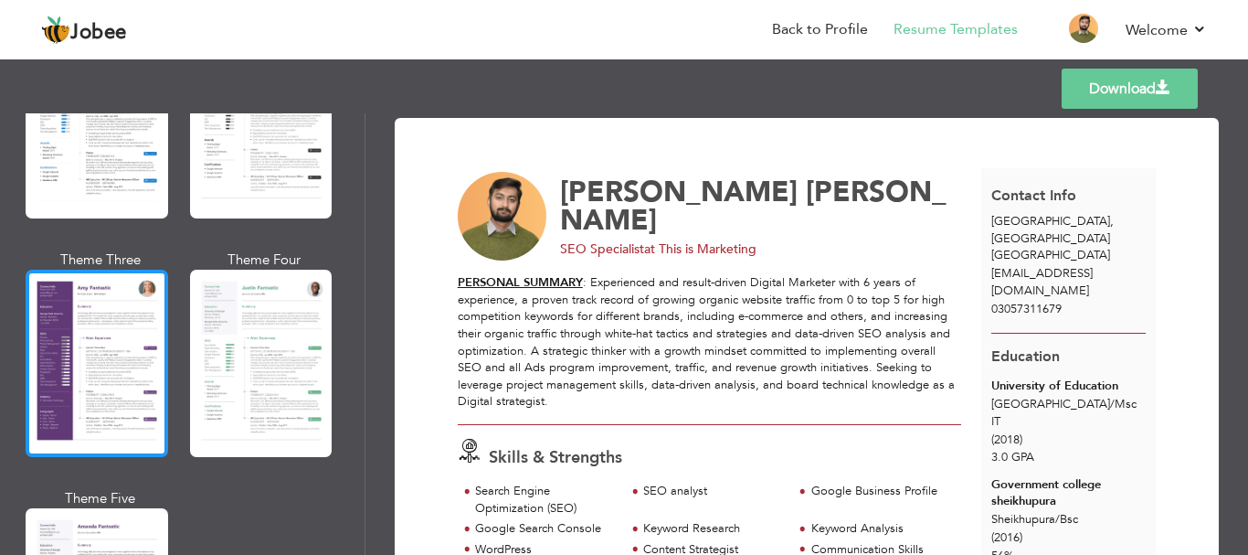
click at [93, 395] on div at bounding box center [97, 363] width 143 height 187
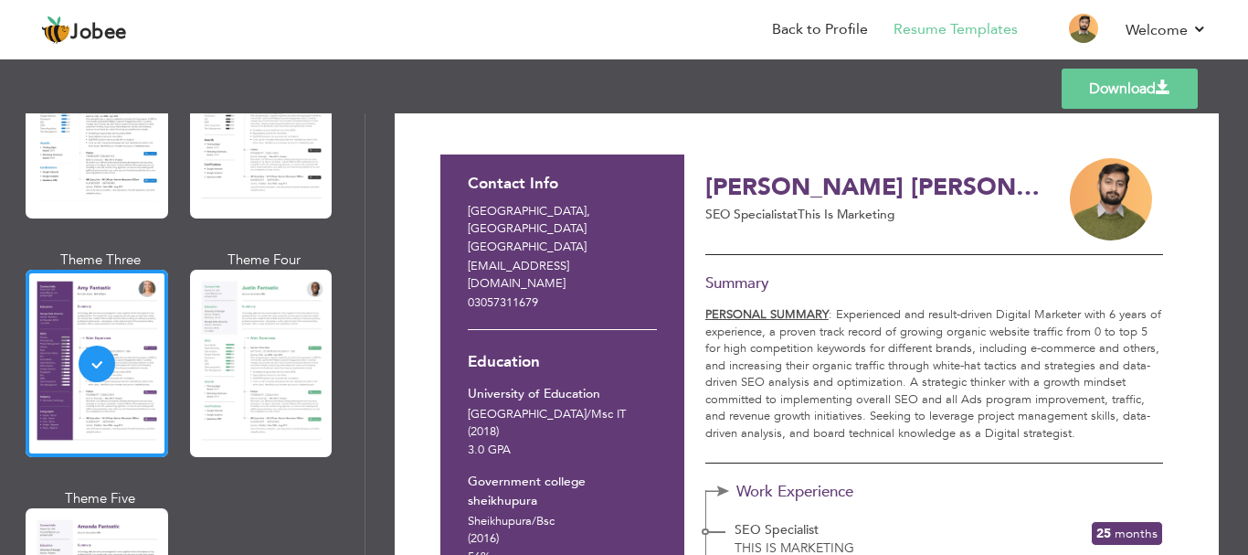
scroll to position [0, 0]
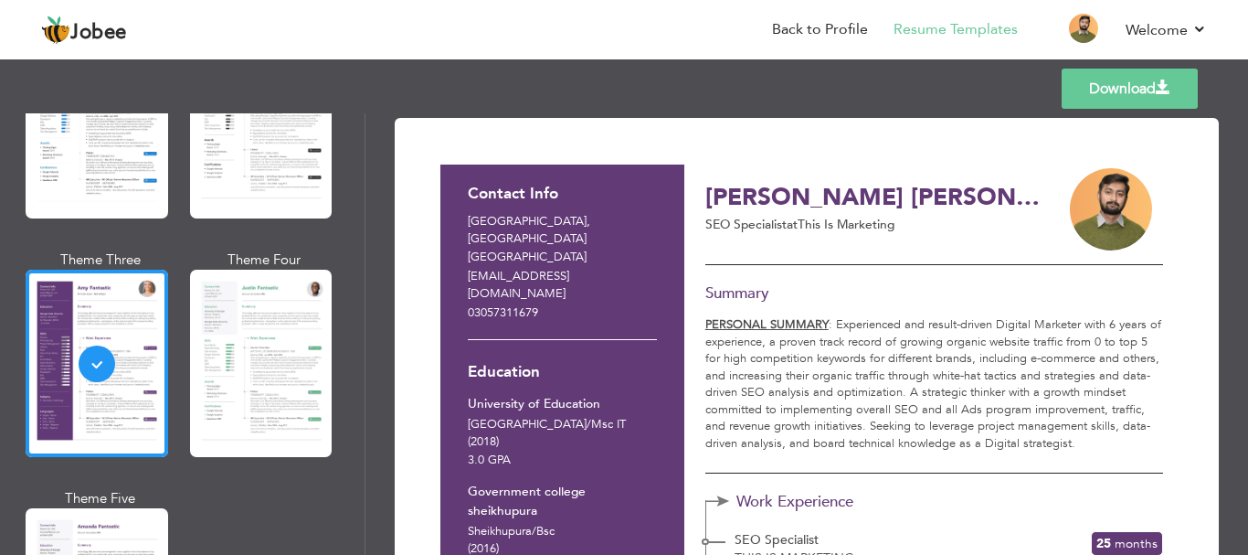
click at [1082, 98] on link "Download" at bounding box center [1130, 89] width 136 height 40
